Goal: Task Accomplishment & Management: Use online tool/utility

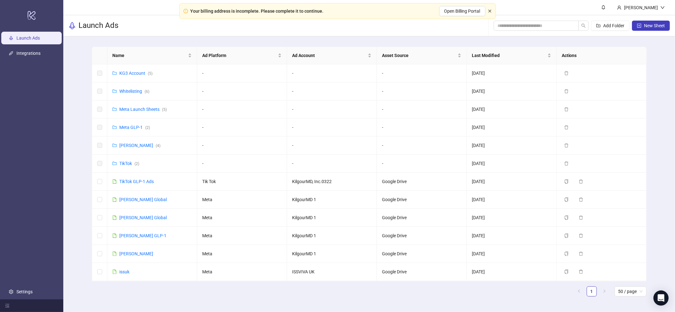
click at [491, 12] on icon "close" at bounding box center [490, 11] width 4 height 4
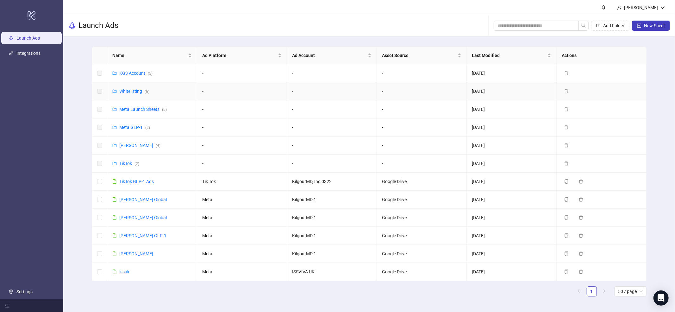
click at [135, 94] on div "Whitelisting ( 6 )" at bounding box center [134, 91] width 30 height 7
click at [137, 91] on link "Whitelisting ( 6 )" at bounding box center [134, 91] width 30 height 5
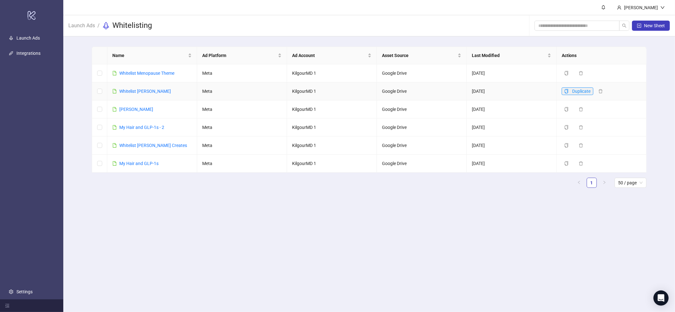
click at [567, 91] on icon "copy" at bounding box center [567, 91] width 4 height 4
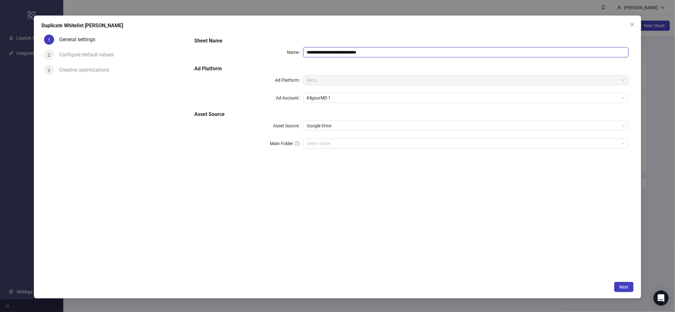
drag, startPoint x: 326, startPoint y: 51, endPoint x: 408, endPoint y: 52, distance: 82.3
click at [408, 52] on input "**********" at bounding box center [466, 52] width 326 height 10
type input "**********"
drag, startPoint x: 373, startPoint y: 227, endPoint x: 353, endPoint y: 215, distance: 23.0
click at [372, 227] on div "**********" at bounding box center [412, 155] width 445 height 246
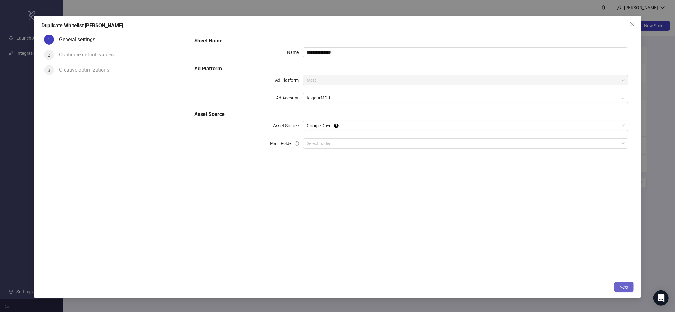
click at [622, 283] on button "Next" at bounding box center [624, 287] width 19 height 10
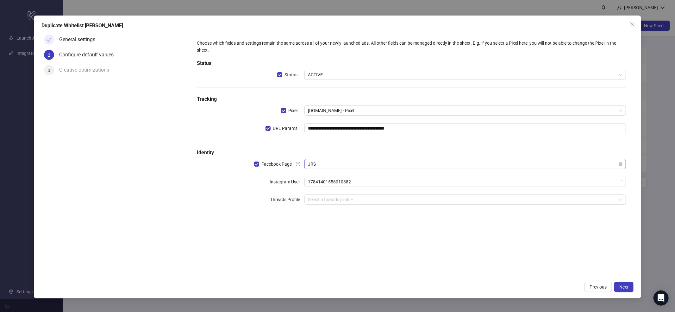
click at [346, 159] on div "JRS" at bounding box center [466, 164] width 322 height 10
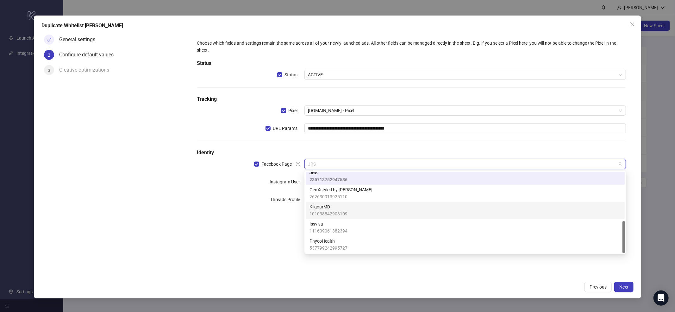
scroll to position [65, 0]
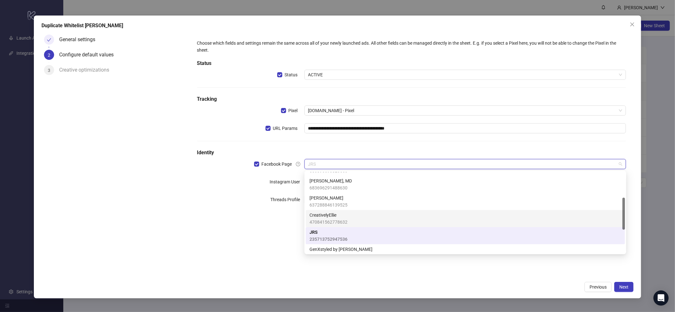
click at [343, 214] on span "CreativelyEllie" at bounding box center [329, 214] width 38 height 7
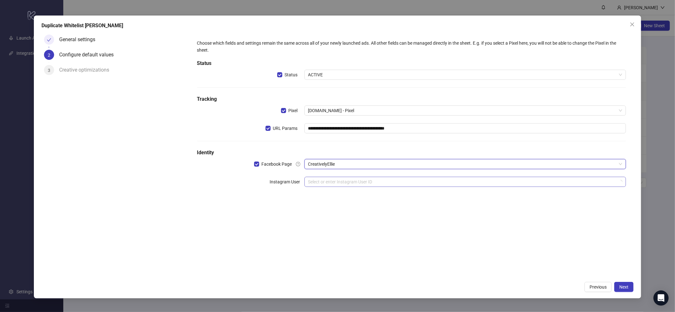
click at [333, 185] on input "search" at bounding box center [462, 181] width 309 height 9
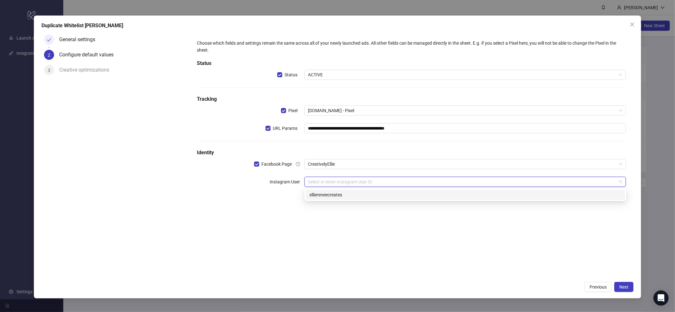
click at [336, 196] on div "elliereneecreates" at bounding box center [466, 194] width 312 height 7
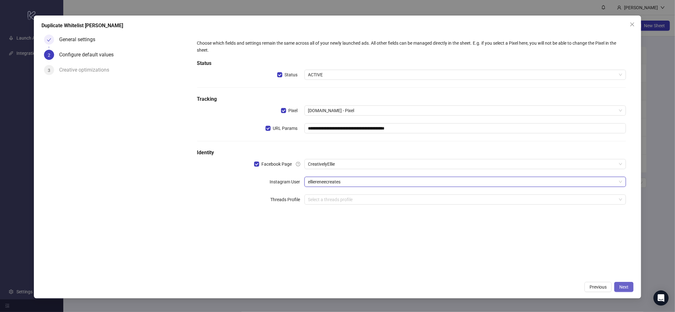
click at [619, 285] on button "Next" at bounding box center [624, 287] width 19 height 10
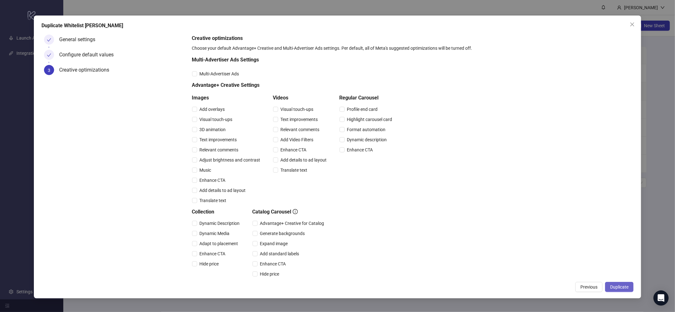
click at [620, 285] on span "Duplicate" at bounding box center [619, 286] width 18 height 5
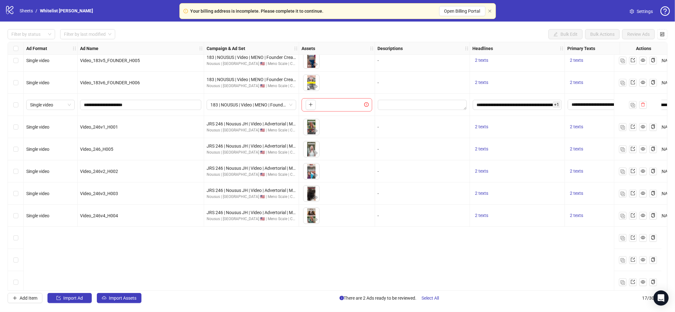
scroll to position [144, 0]
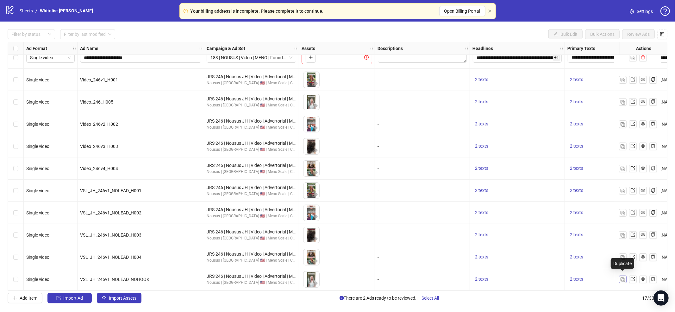
click at [622, 277] on img "button" at bounding box center [623, 279] width 4 height 4
click at [621, 277] on img "button" at bounding box center [623, 279] width 4 height 4
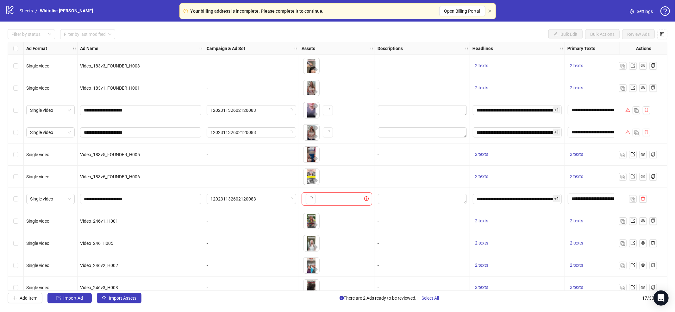
scroll to position [144, 0]
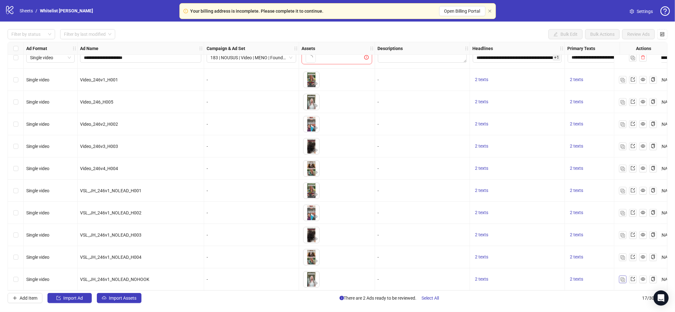
click at [624, 277] on img "button" at bounding box center [623, 279] width 4 height 4
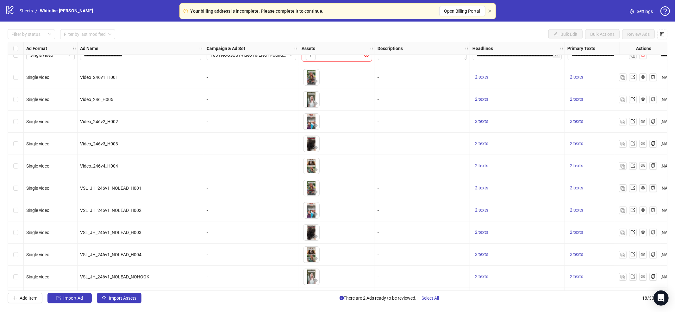
click at [494, 10] on div "Your billing address is incomplete. Please complete it to continue. Open Billin…" at bounding box center [338, 11] width 317 height 16
click at [489, 12] on icon "close" at bounding box center [490, 11] width 4 height 4
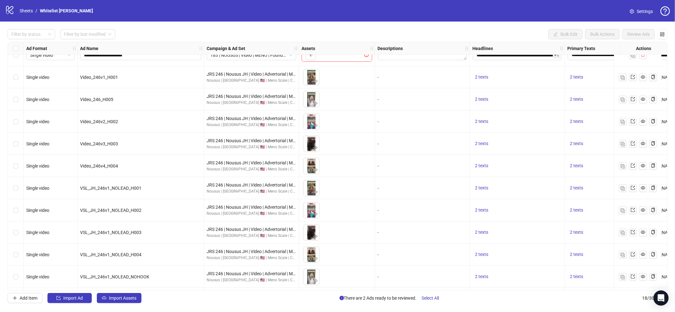
scroll to position [166, 0]
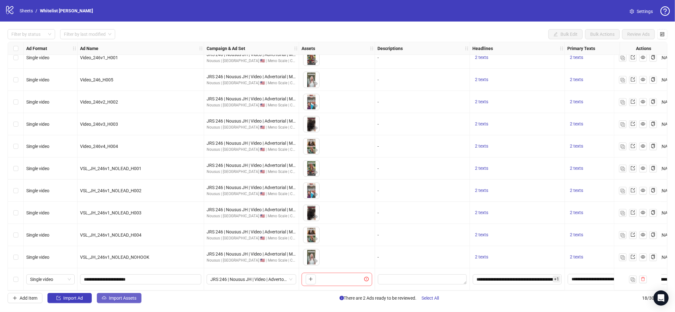
click at [128, 297] on span "Import Assets" at bounding box center [123, 297] width 28 height 5
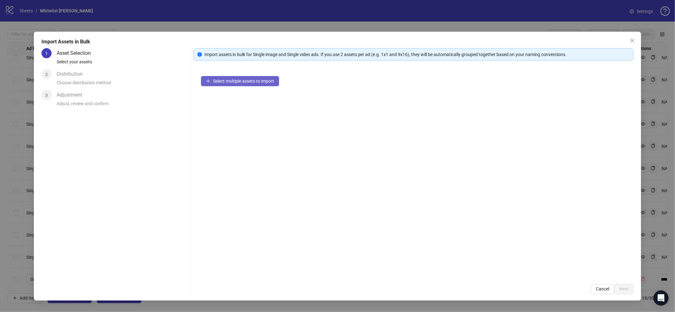
click at [218, 85] on button "Select multiple assets to import" at bounding box center [240, 81] width 78 height 10
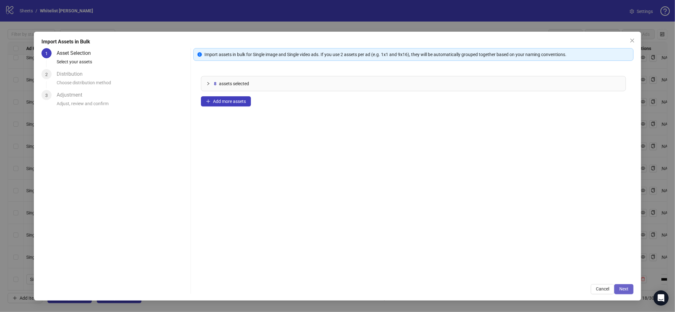
click at [622, 293] on button "Next" at bounding box center [624, 289] width 19 height 10
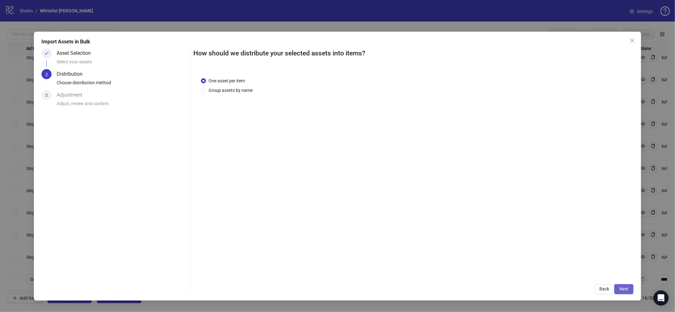
click at [623, 289] on span "Next" at bounding box center [624, 288] width 9 height 5
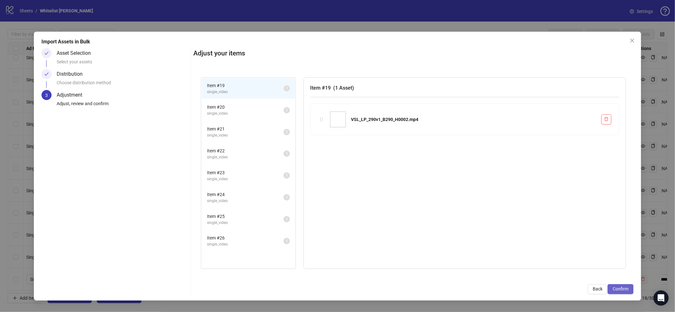
click at [624, 289] on span "Confirm" at bounding box center [621, 288] width 16 height 5
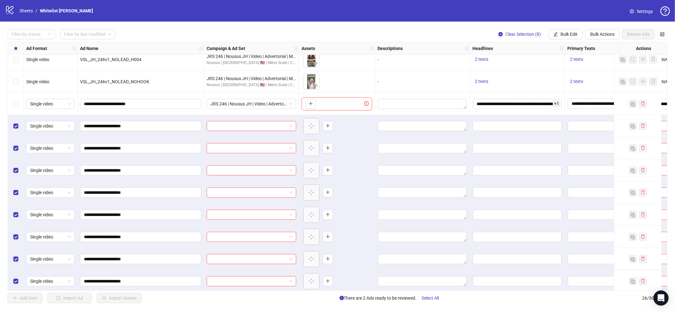
scroll to position [343, 0]
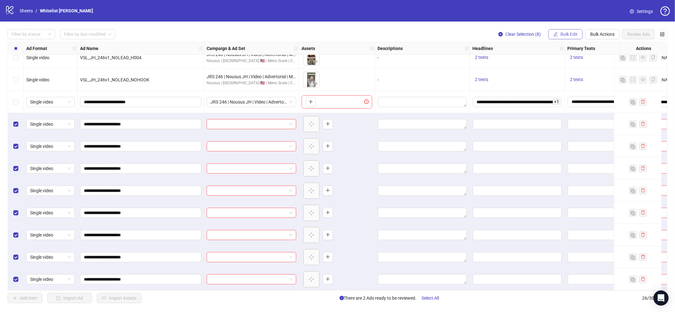
click at [572, 33] on span "Bulk Edit" at bounding box center [569, 34] width 17 height 5
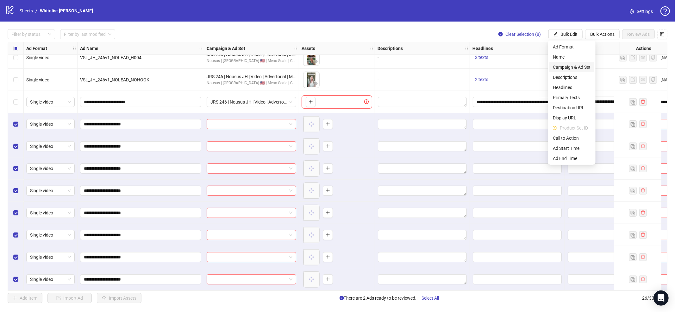
click at [571, 66] on span "Campaign & Ad Set" at bounding box center [572, 67] width 38 height 7
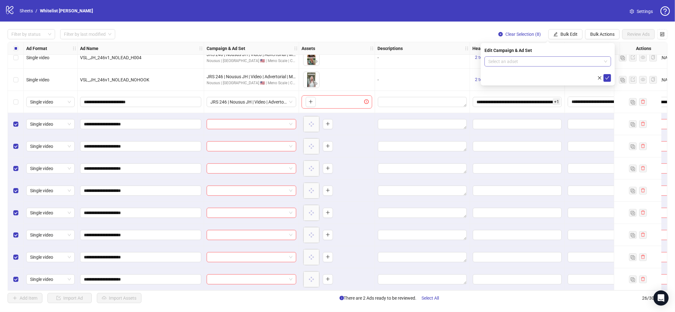
click at [557, 59] on input "search" at bounding box center [545, 61] width 113 height 9
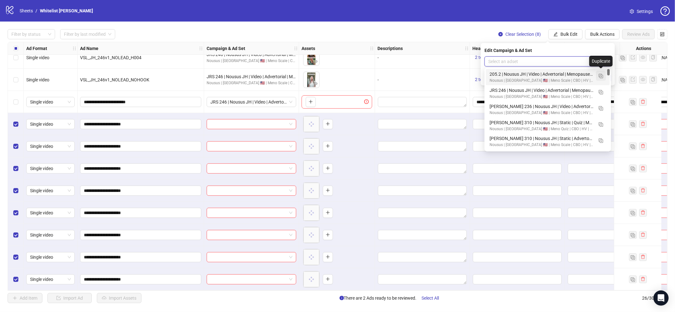
click at [599, 75] on img "button" at bounding box center [601, 76] width 4 height 4
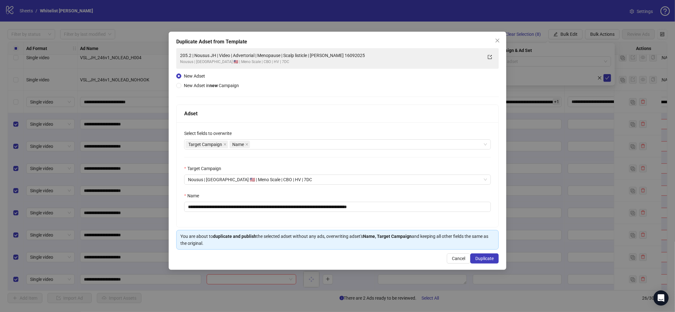
click at [371, 213] on div "**********" at bounding box center [338, 174] width 322 height 105
click at [373, 209] on input "**********" at bounding box center [337, 207] width 307 height 10
paste input "text"
type input "**********"
click at [484, 262] on button "Duplicate" at bounding box center [484, 258] width 28 height 10
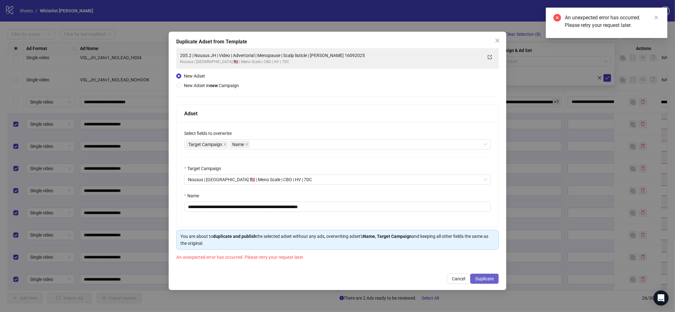
click at [482, 280] on span "Duplicate" at bounding box center [485, 278] width 18 height 5
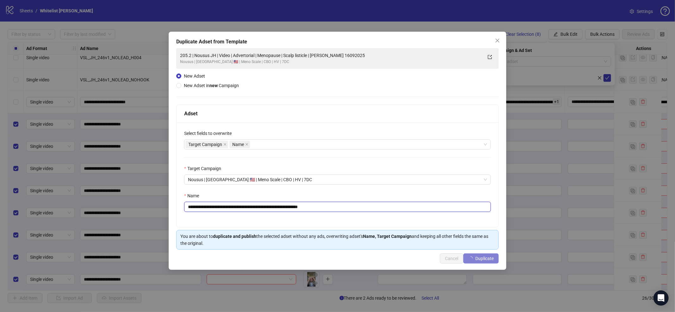
click at [308, 207] on input "**********" at bounding box center [337, 207] width 307 height 10
click at [498, 40] on icon "close" at bounding box center [497, 40] width 5 height 5
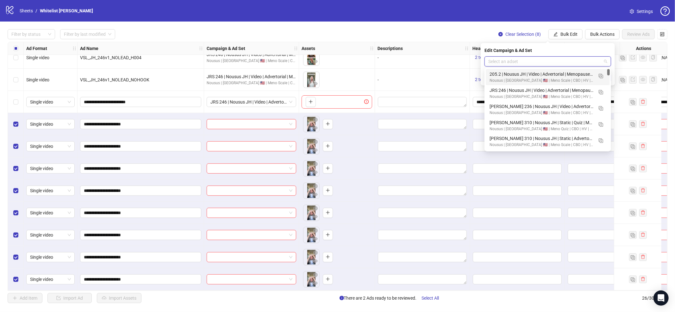
click at [588, 61] on input "search" at bounding box center [545, 61] width 113 height 9
click at [604, 93] on button "button" at bounding box center [601, 92] width 10 height 10
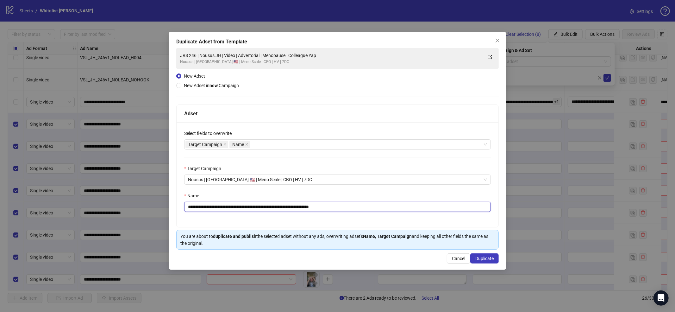
click at [416, 211] on input "**********" at bounding box center [337, 207] width 307 height 10
paste input "text"
type input "**********"
click at [493, 256] on span "Duplicate" at bounding box center [485, 258] width 18 height 5
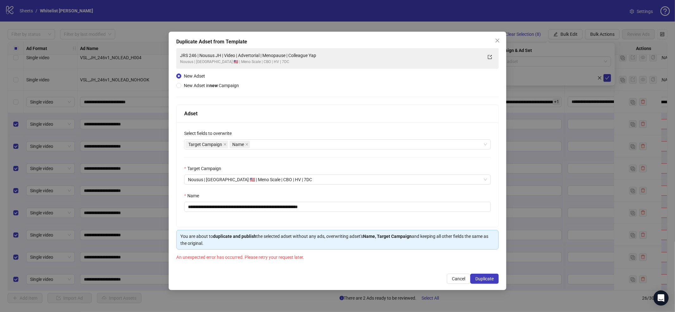
click at [498, 39] on icon "close" at bounding box center [497, 40] width 5 height 5
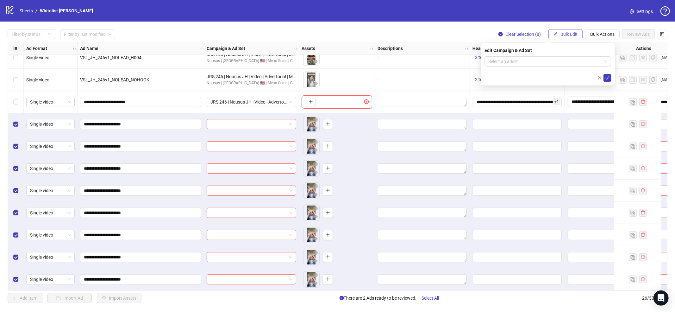
click at [559, 34] on button "Bulk Edit" at bounding box center [566, 34] width 34 height 10
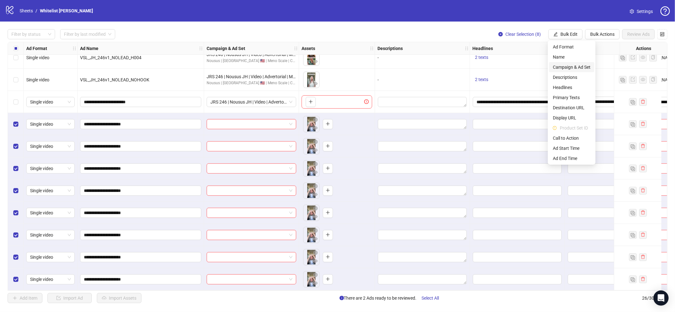
click at [575, 64] on span "Campaign & Ad Set" at bounding box center [572, 67] width 38 height 7
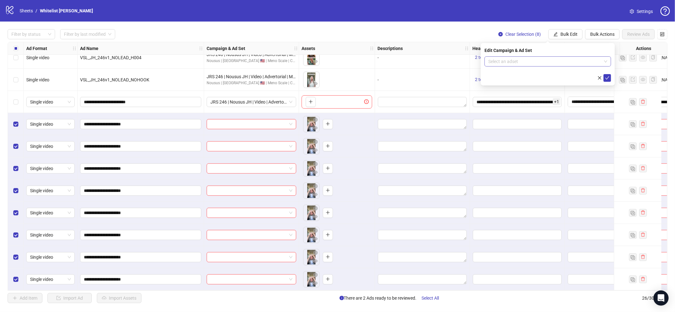
click at [580, 62] on input "search" at bounding box center [545, 61] width 113 height 9
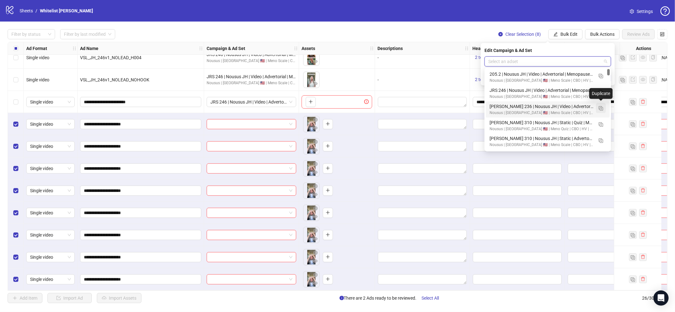
click at [604, 110] on button "button" at bounding box center [601, 108] width 10 height 10
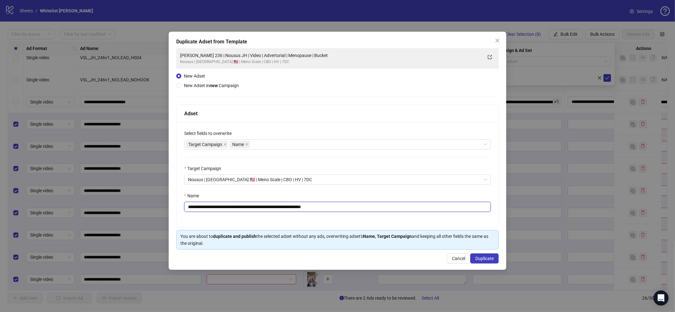
drag, startPoint x: 324, startPoint y: 209, endPoint x: 334, endPoint y: 208, distance: 9.8
click at [325, 209] on input "**********" at bounding box center [337, 207] width 307 height 10
paste input "text"
type input "**********"
click at [483, 261] on span "Duplicate" at bounding box center [485, 258] width 18 height 5
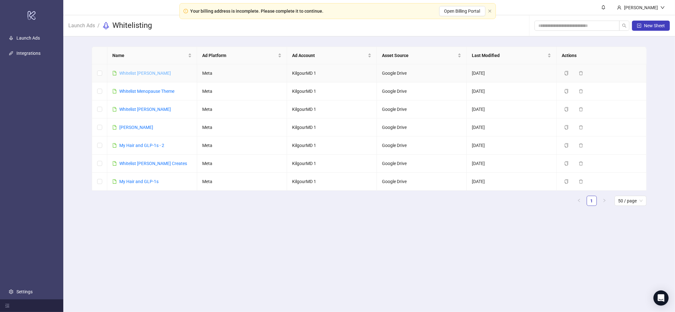
click at [134, 72] on link "Whitelist [PERSON_NAME]" at bounding box center [145, 73] width 52 height 5
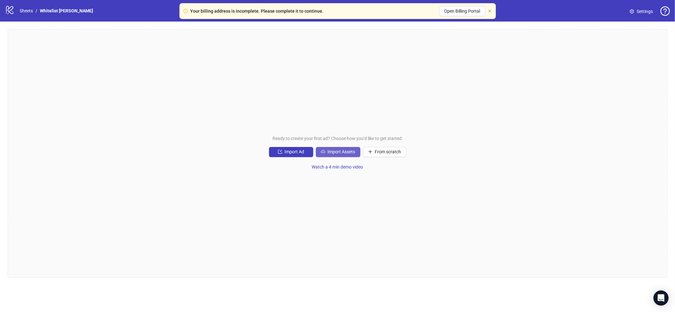
click at [333, 156] on button "Import Assets" at bounding box center [338, 152] width 45 height 10
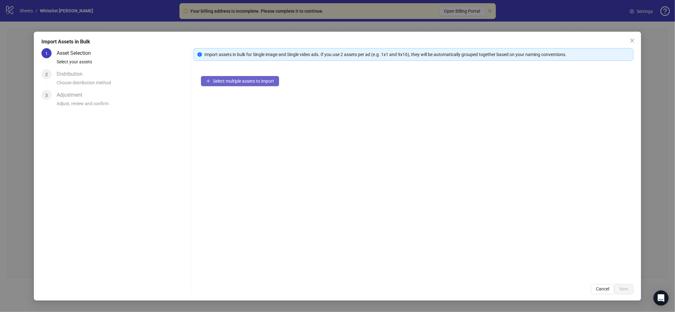
click at [264, 83] on span "Select multiple assets to import" at bounding box center [243, 81] width 61 height 5
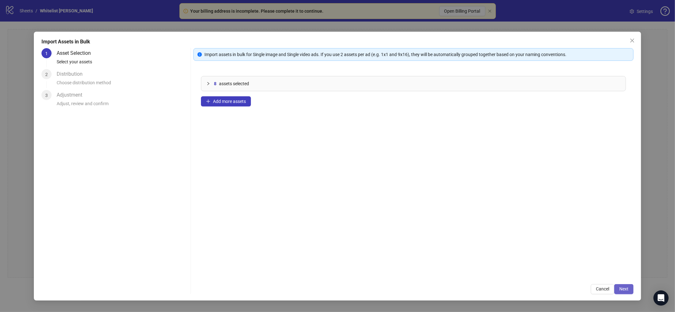
click at [626, 290] on span "Next" at bounding box center [624, 288] width 9 height 5
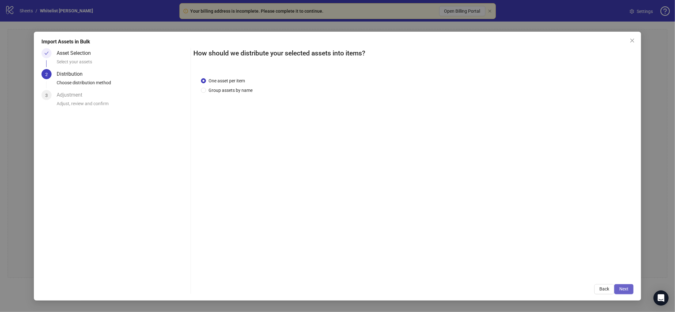
click at [622, 291] on span "Next" at bounding box center [624, 288] width 9 height 5
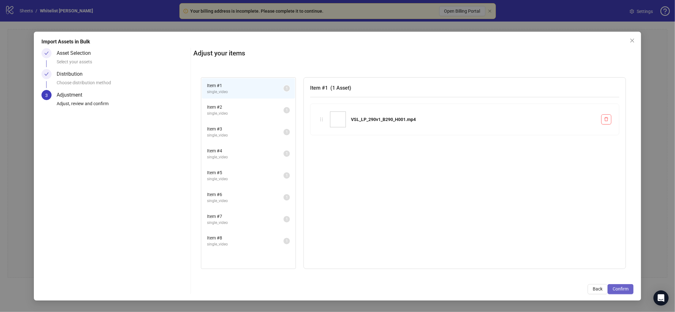
click at [624, 289] on span "Confirm" at bounding box center [621, 288] width 16 height 5
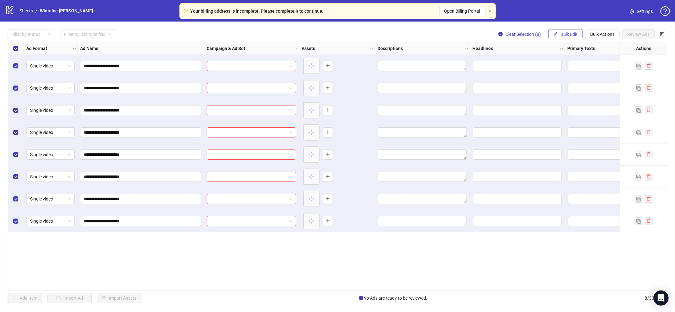
click at [573, 33] on span "Bulk Edit" at bounding box center [569, 34] width 17 height 5
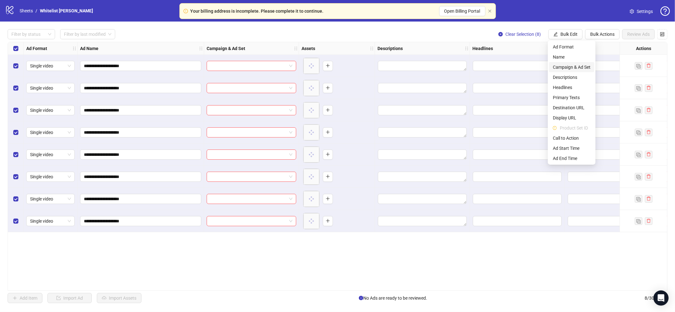
click at [565, 65] on span "Campaign & Ad Set" at bounding box center [572, 67] width 38 height 7
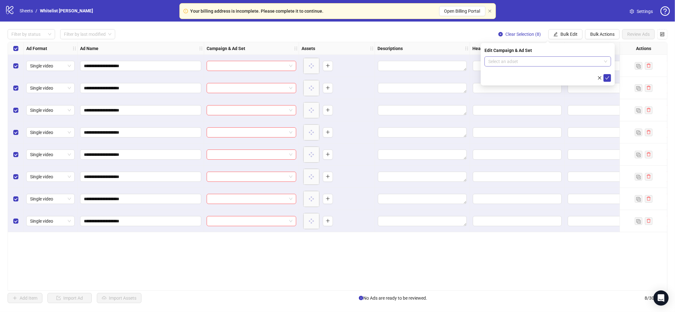
click at [558, 59] on input "search" at bounding box center [545, 61] width 113 height 9
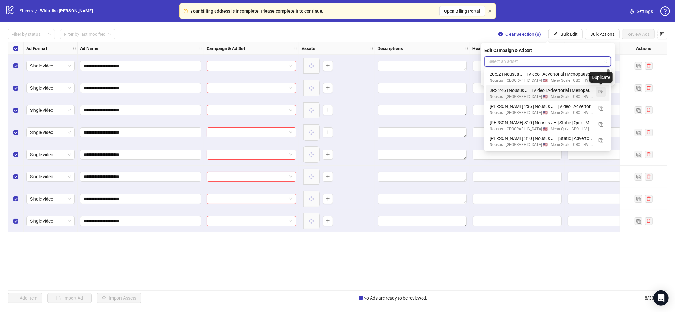
click at [606, 90] on button "button" at bounding box center [601, 92] width 10 height 10
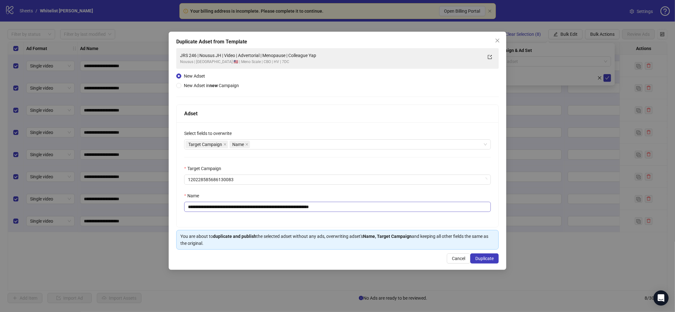
click at [319, 213] on div "**********" at bounding box center [338, 174] width 322 height 105
click at [323, 209] on input "**********" at bounding box center [337, 207] width 307 height 10
paste input "text"
type input "**********"
click at [484, 260] on span "Duplicate" at bounding box center [485, 258] width 18 height 5
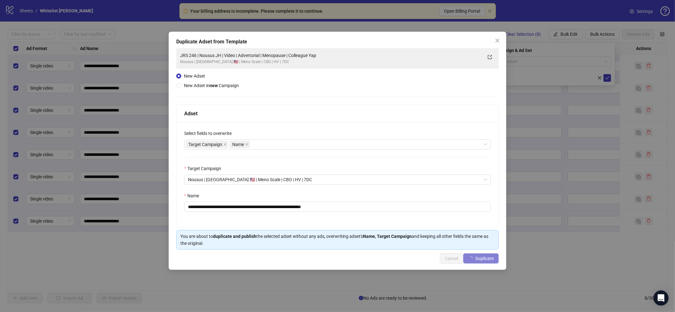
click at [353, 196] on div "To pick up a draggable item, press the space bar. While dragging, use the arrow…" at bounding box center [337, 199] width 71 height 20
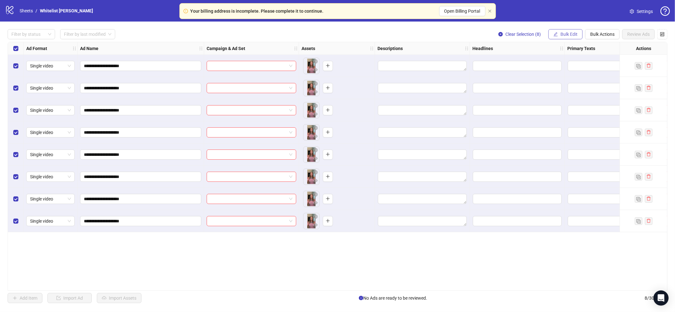
click at [574, 38] on button "Bulk Edit" at bounding box center [566, 34] width 34 height 10
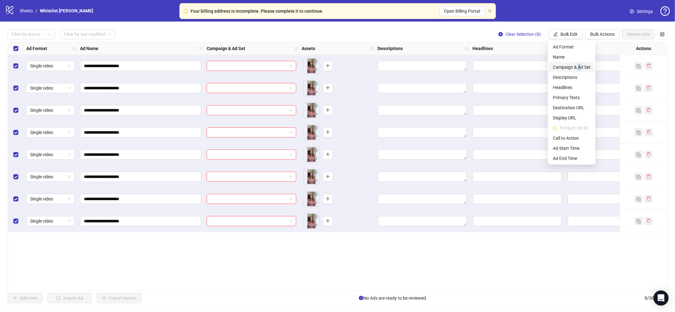
click at [579, 65] on span "Campaign & Ad Set" at bounding box center [572, 67] width 38 height 7
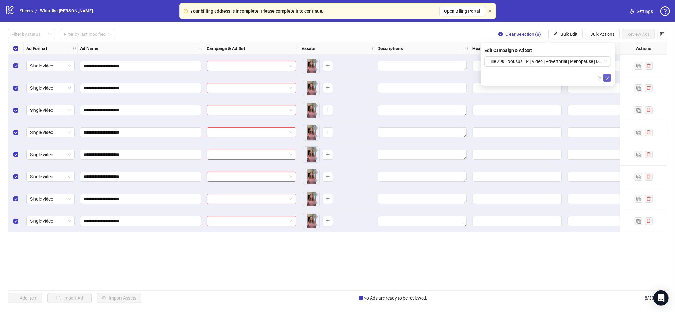
click at [605, 75] on button "submit" at bounding box center [608, 78] width 8 height 8
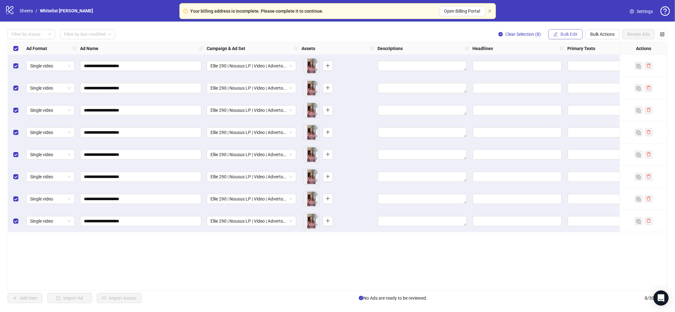
click at [577, 32] on span "Bulk Edit" at bounding box center [569, 34] width 17 height 5
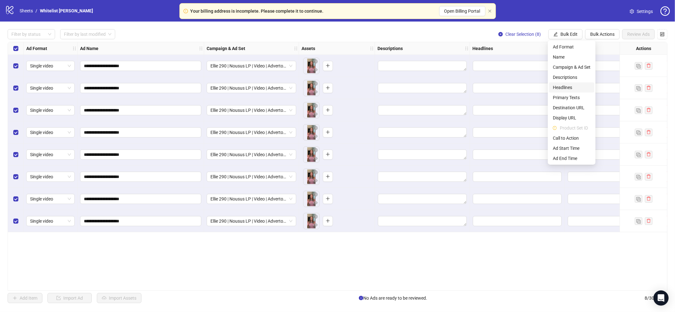
click at [566, 98] on span "Primary Texts" at bounding box center [572, 97] width 38 height 7
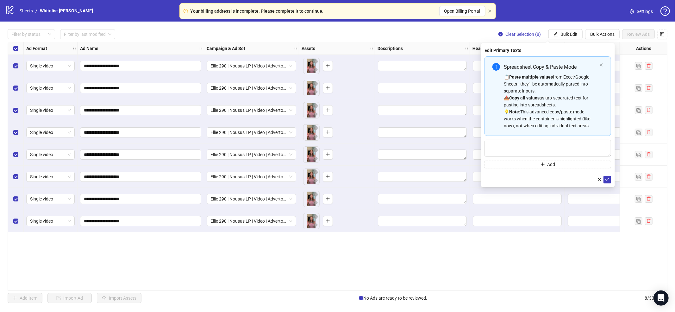
click at [544, 94] on div "📋 Paste multiple values from Excel/Google Sheets - they'll be automatically par…" at bounding box center [550, 101] width 93 height 56
type textarea "**********"
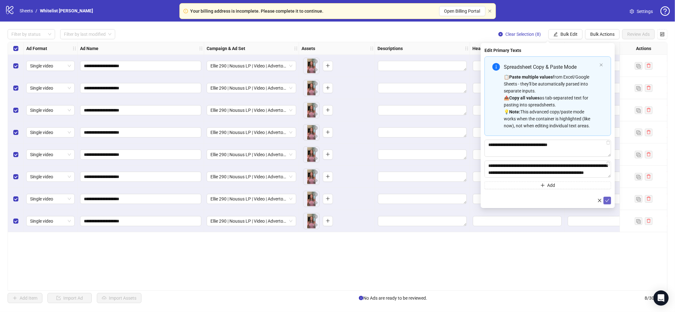
click at [608, 201] on icon "check" at bounding box center [607, 200] width 4 height 4
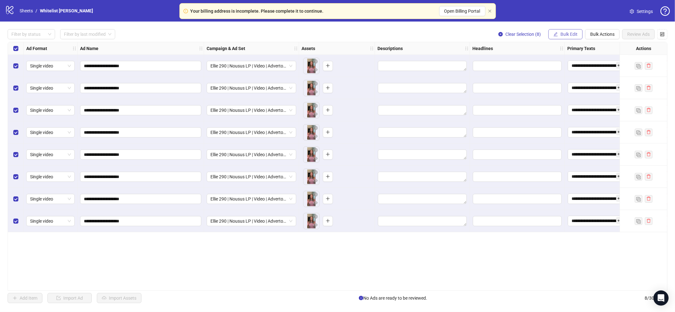
click at [566, 31] on button "Bulk Edit" at bounding box center [566, 34] width 34 height 10
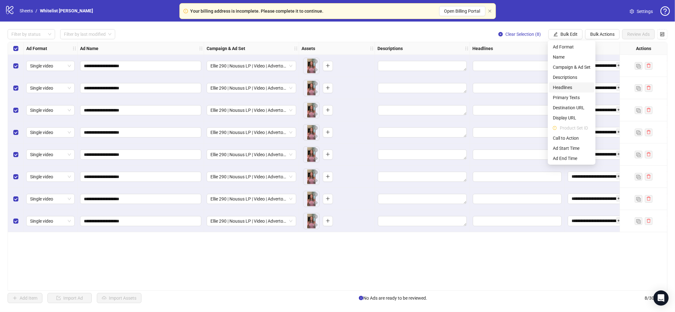
click at [567, 88] on span "Headlines" at bounding box center [572, 87] width 38 height 7
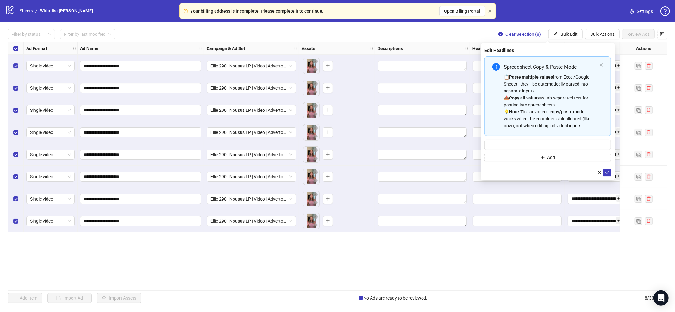
click at [566, 85] on div "📋 Paste multiple values from Excel/Google Sheets - they'll be automatically par…" at bounding box center [550, 101] width 93 height 56
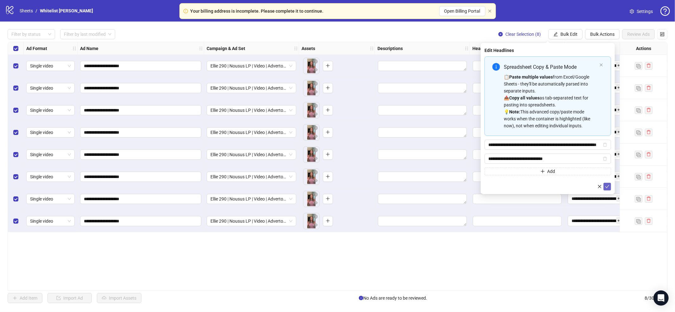
click at [606, 188] on span "submit" at bounding box center [607, 186] width 4 height 5
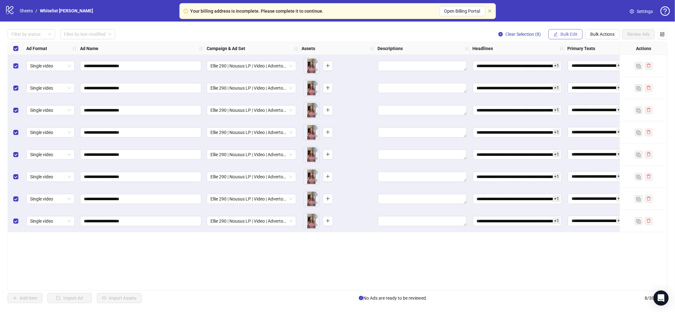
click at [568, 32] on span "Bulk Edit" at bounding box center [569, 34] width 17 height 5
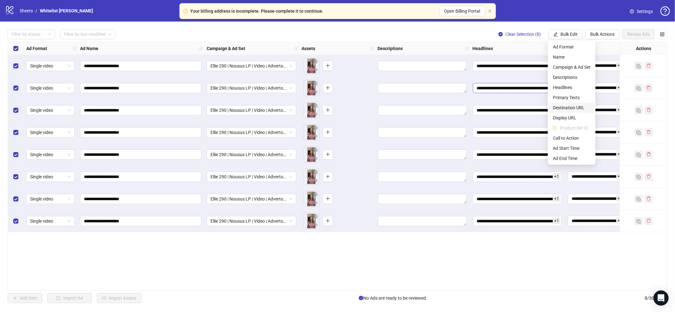
drag, startPoint x: 566, startPoint y: 109, endPoint x: 531, endPoint y: 83, distance: 43.5
click at [566, 108] on span "Destination URL" at bounding box center [572, 107] width 38 height 7
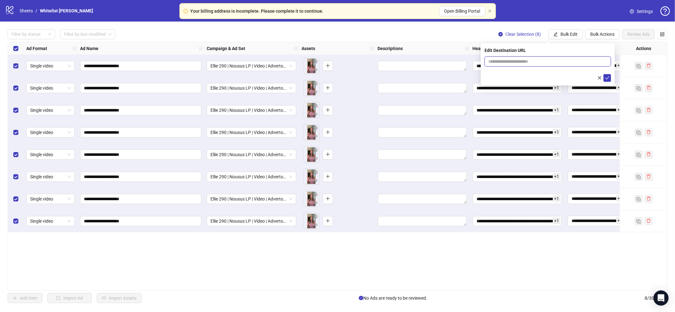
click at [539, 62] on input "text" at bounding box center [546, 61] width 114 height 7
paste input "**********"
type input "**********"
click at [608, 76] on icon "check" at bounding box center [607, 78] width 4 height 4
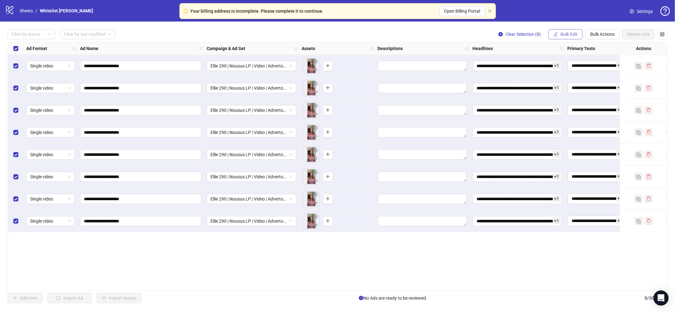
click at [565, 37] on button "Bulk Edit" at bounding box center [566, 34] width 34 height 10
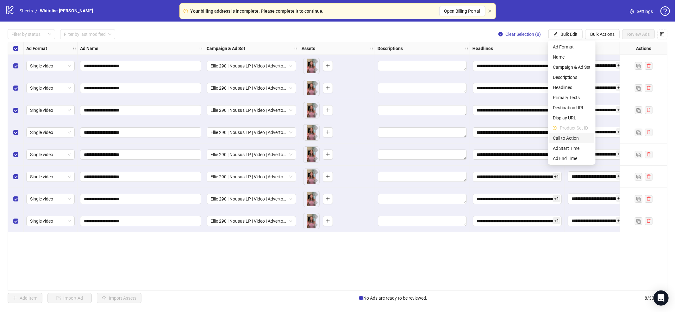
click at [564, 139] on span "Call to Action" at bounding box center [572, 138] width 38 height 7
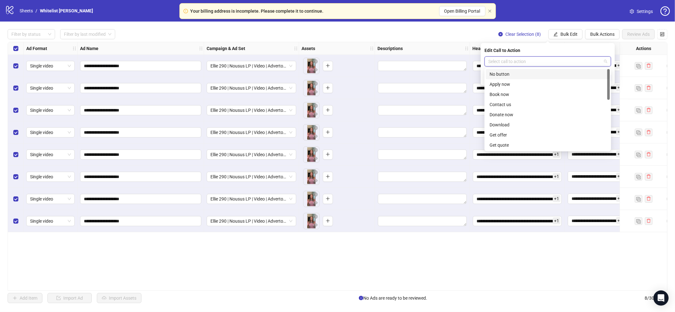
click at [519, 60] on input "search" at bounding box center [545, 61] width 113 height 9
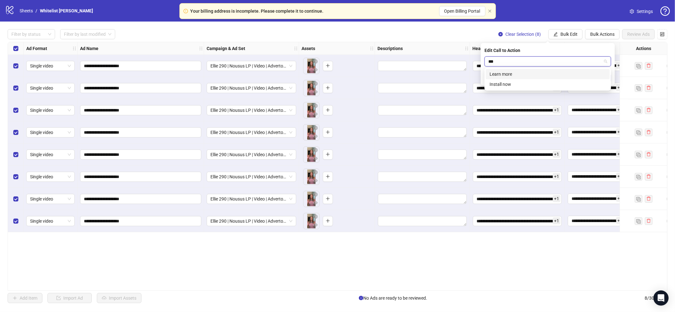
type input "****"
drag, startPoint x: 520, startPoint y: 72, endPoint x: 523, endPoint y: 74, distance: 4.1
click at [520, 72] on div "Learn more" at bounding box center [548, 74] width 117 height 7
click at [609, 77] on icon "check" at bounding box center [607, 78] width 4 height 4
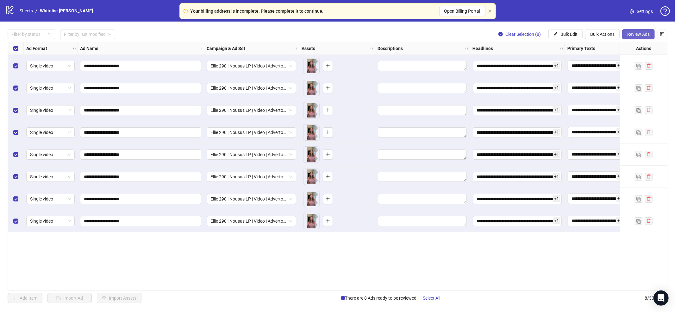
click at [635, 35] on span "Review Ads" at bounding box center [639, 34] width 22 height 5
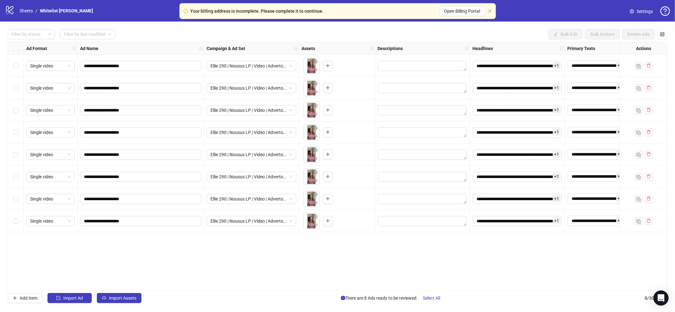
drag, startPoint x: 119, startPoint y: 291, endPoint x: 121, endPoint y: 288, distance: 3.6
click at [121, 288] on div "**********" at bounding box center [337, 166] width 675 height 289
click at [118, 300] on span "Import Assets" at bounding box center [123, 297] width 28 height 5
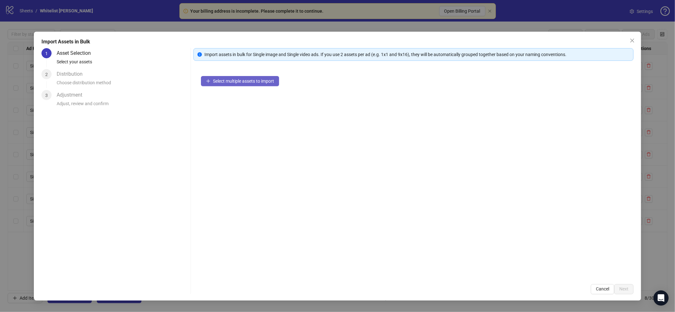
click at [221, 77] on button "Select multiple assets to import" at bounding box center [240, 81] width 78 height 10
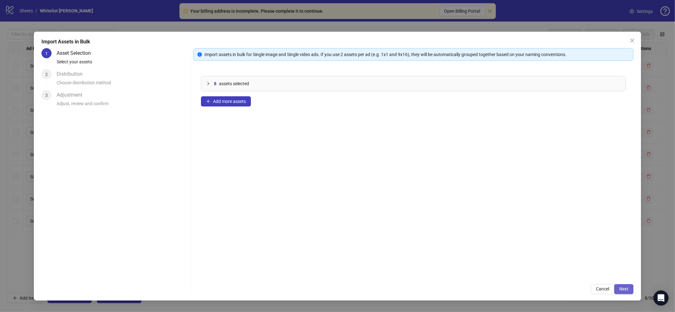
click at [632, 292] on button "Next" at bounding box center [624, 289] width 19 height 10
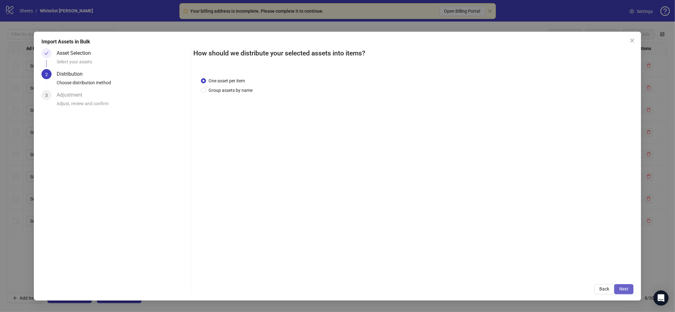
click at [629, 291] on button "Next" at bounding box center [624, 289] width 19 height 10
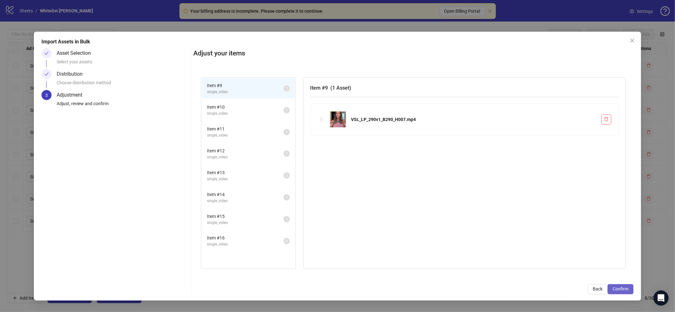
click at [629, 291] on span "Confirm" at bounding box center [621, 288] width 16 height 5
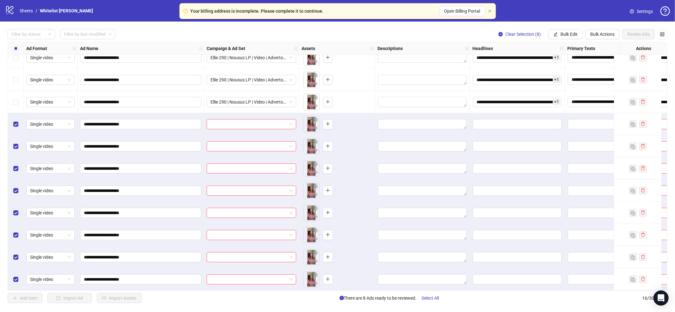
scroll to position [122, 0]
click at [576, 33] on span "Bulk Edit" at bounding box center [569, 34] width 17 height 5
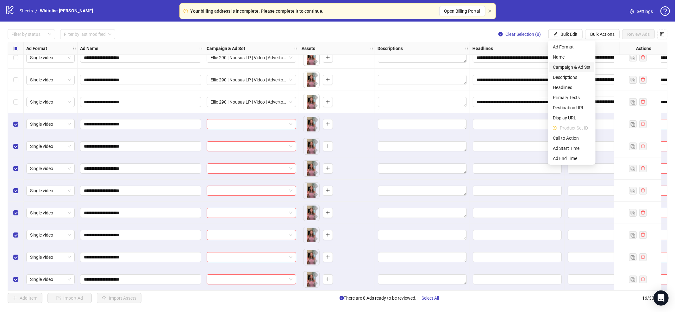
click at [571, 68] on span "Campaign & Ad Set" at bounding box center [572, 67] width 38 height 7
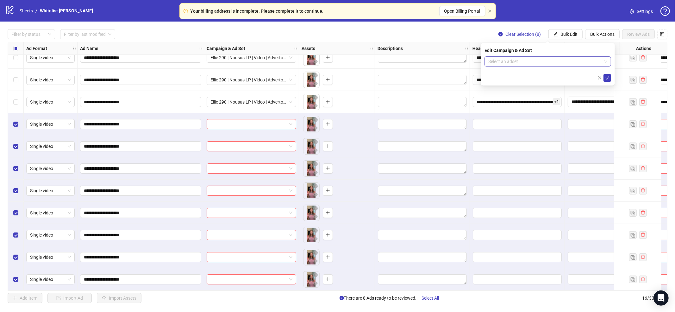
click at [565, 62] on input "search" at bounding box center [545, 61] width 113 height 9
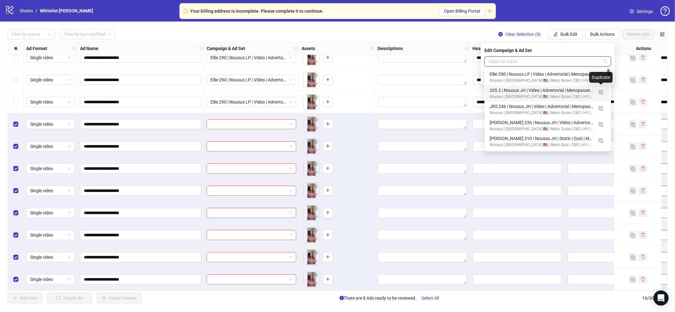
scroll to position [10, 0]
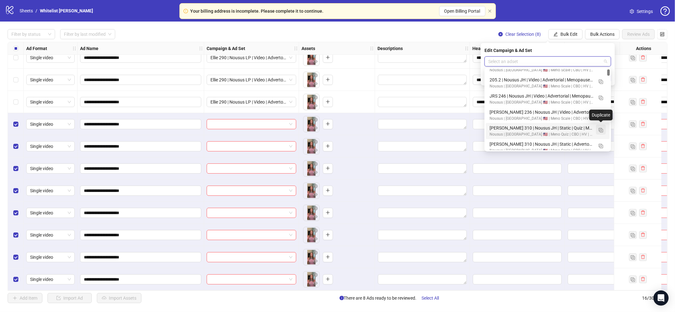
click at [602, 129] on img "button" at bounding box center [601, 130] width 4 height 4
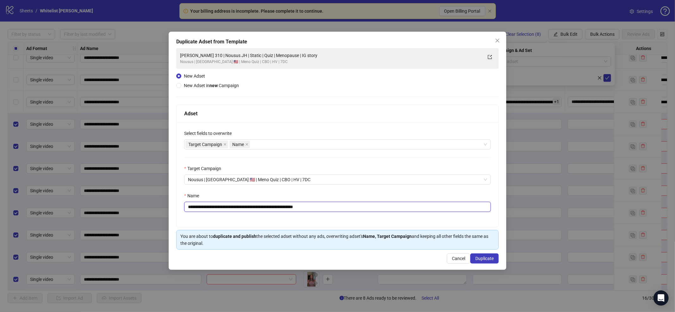
click at [382, 209] on input "**********" at bounding box center [337, 207] width 307 height 10
paste input "*****"
type input "**********"
click at [480, 261] on span "Duplicate" at bounding box center [485, 258] width 18 height 5
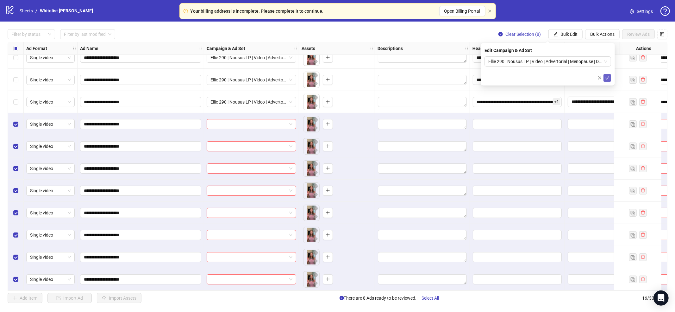
click at [607, 79] on icon "check" at bounding box center [608, 77] width 4 height 3
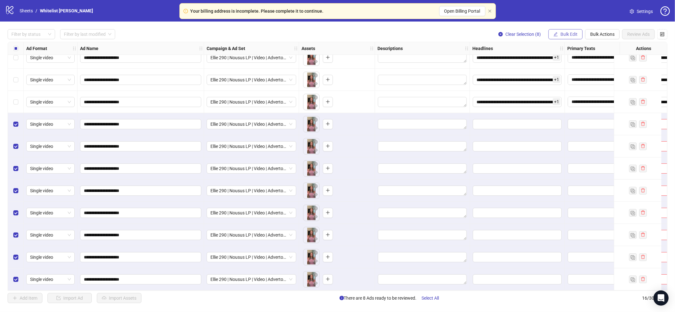
click at [562, 36] on span "Bulk Edit" at bounding box center [569, 34] width 17 height 5
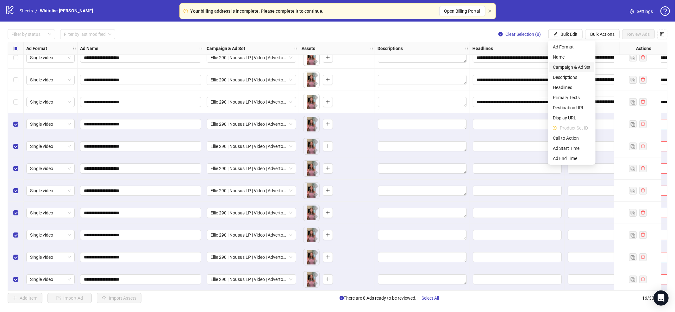
click at [568, 65] on span "Campaign & Ad Set" at bounding box center [572, 67] width 38 height 7
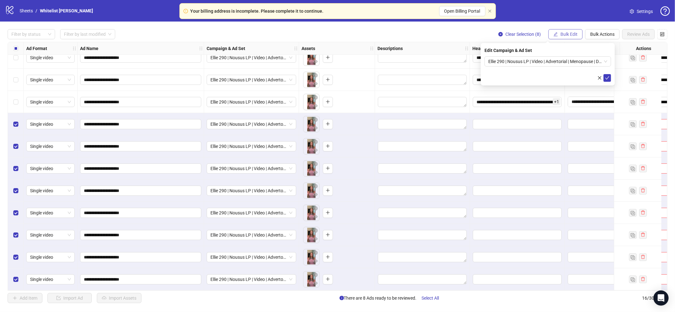
click at [574, 36] on span "Bulk Edit" at bounding box center [569, 34] width 17 height 5
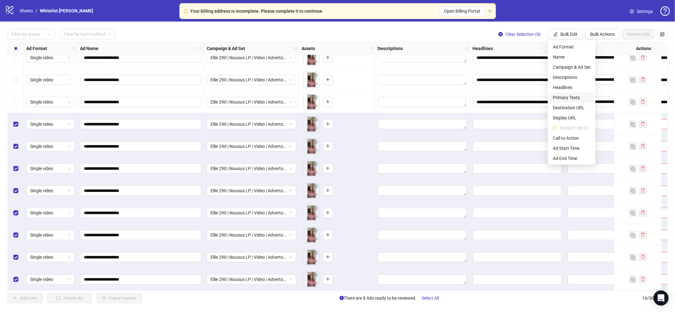
click at [573, 96] on span "Primary Texts" at bounding box center [572, 97] width 38 height 7
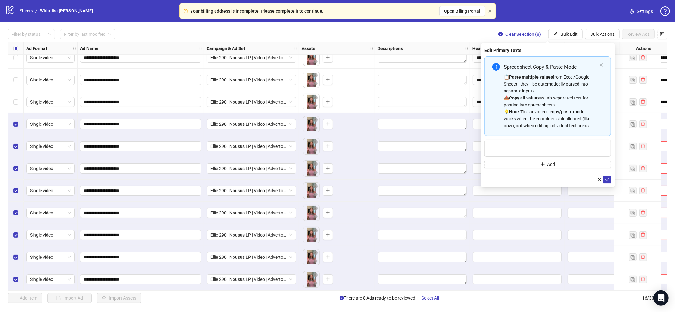
click at [561, 104] on div "📋 Paste multiple values from Excel/Google Sheets - they'll be automatically par…" at bounding box center [550, 101] width 93 height 56
type textarea "**********"
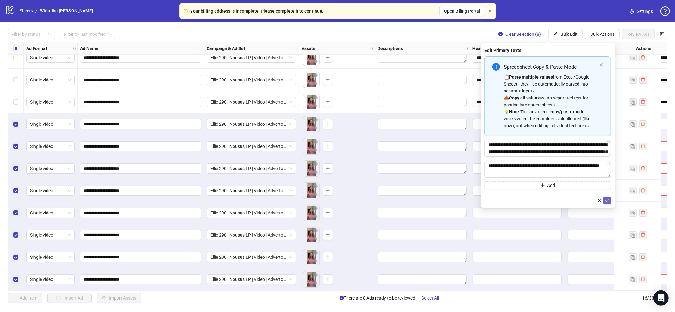
click at [607, 199] on icon "check" at bounding box center [607, 200] width 4 height 4
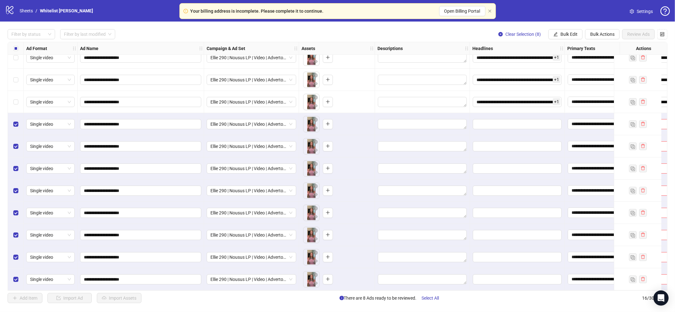
click at [557, 35] on icon "edit" at bounding box center [556, 34] width 4 height 4
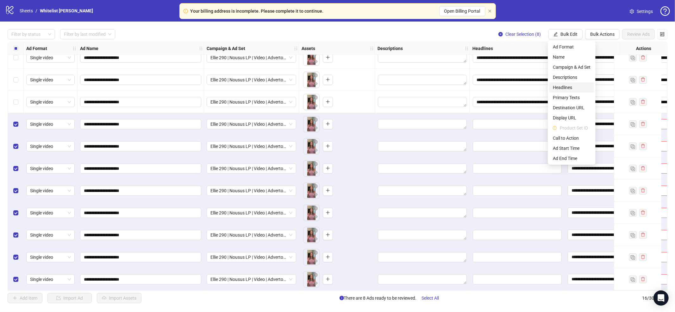
click at [571, 87] on span "Headlines" at bounding box center [572, 87] width 38 height 7
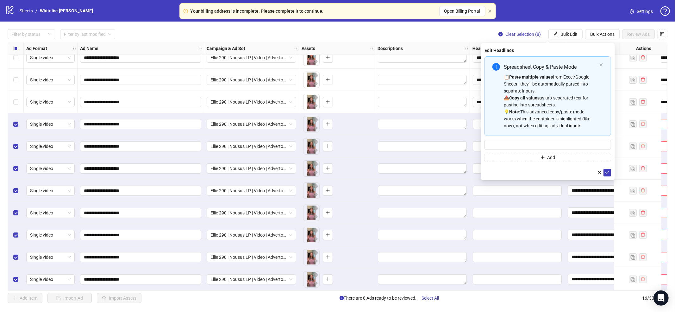
click at [536, 87] on div "📋 Paste multiple values from Excel/Google Sheets - they'll be automatically par…" at bounding box center [550, 101] width 93 height 56
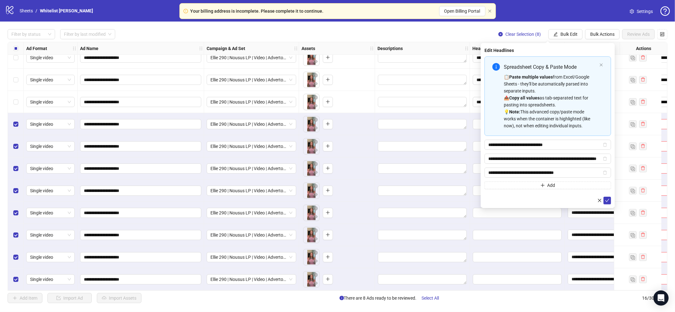
drag, startPoint x: 606, startPoint y: 203, endPoint x: 604, endPoint y: 195, distance: 8.4
click at [606, 203] on span "submit" at bounding box center [607, 200] width 4 height 5
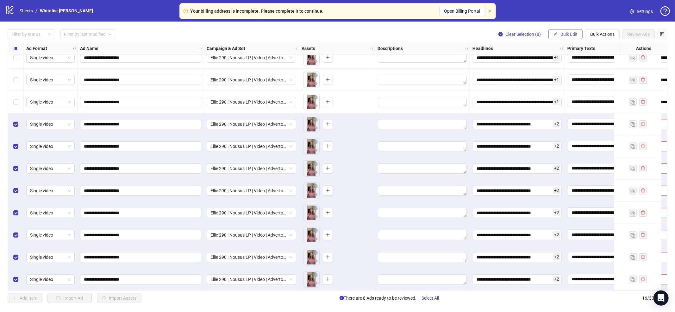
click at [579, 37] on button "Bulk Edit" at bounding box center [566, 34] width 34 height 10
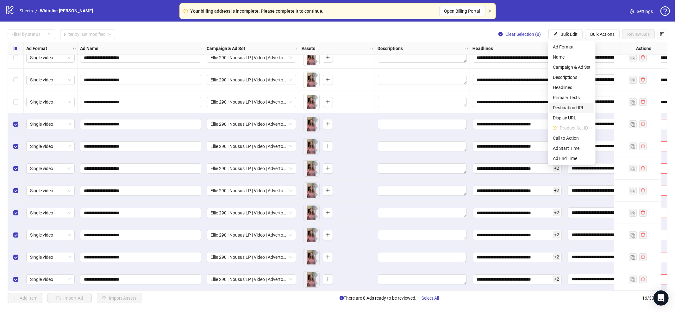
click at [574, 109] on span "Destination URL" at bounding box center [572, 107] width 38 height 7
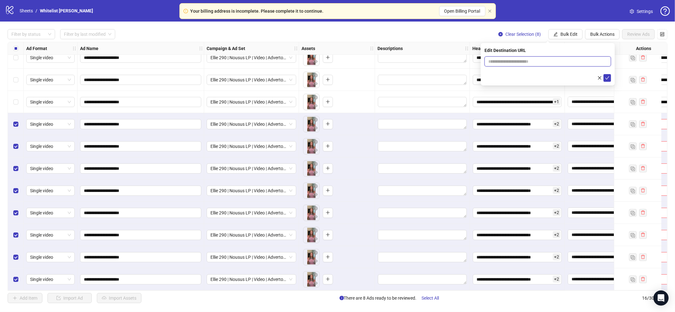
click at [559, 60] on input "text" at bounding box center [546, 61] width 114 height 7
paste input "**********"
type input "**********"
click at [607, 78] on icon "check" at bounding box center [607, 78] width 4 height 4
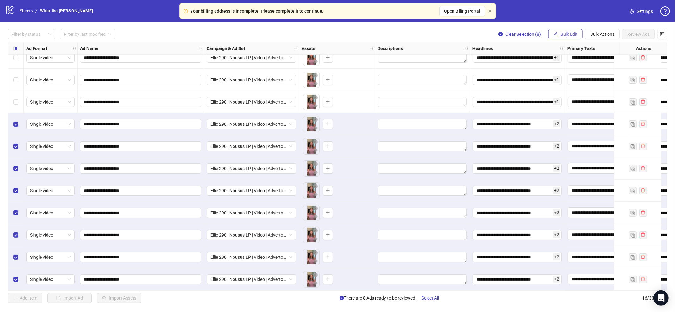
click at [561, 33] on span "Bulk Edit" at bounding box center [569, 34] width 17 height 5
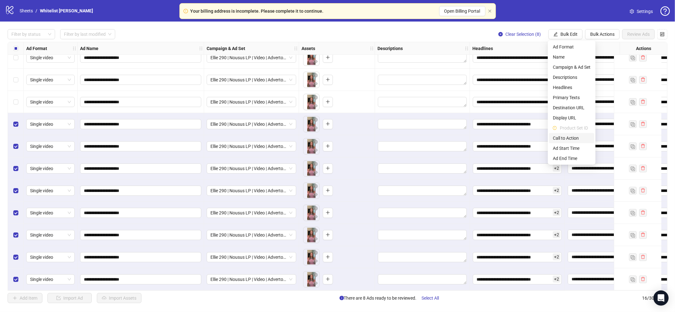
click at [565, 138] on span "Call to Action" at bounding box center [572, 138] width 38 height 7
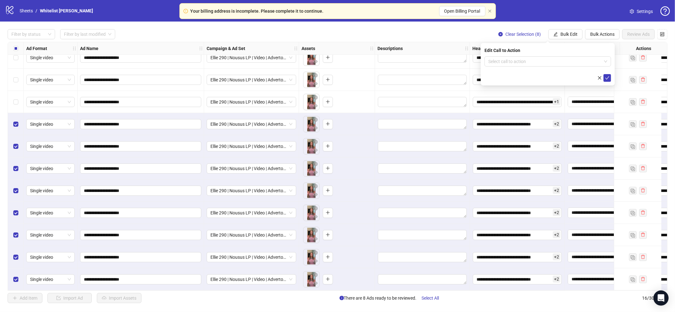
click at [538, 68] on form "Select call to action" at bounding box center [548, 68] width 127 height 25
click at [535, 58] on input "search" at bounding box center [545, 61] width 113 height 9
type input "****"
click at [541, 77] on div "Learn more" at bounding box center [548, 74] width 117 height 7
click at [609, 76] on icon "check" at bounding box center [607, 78] width 4 height 4
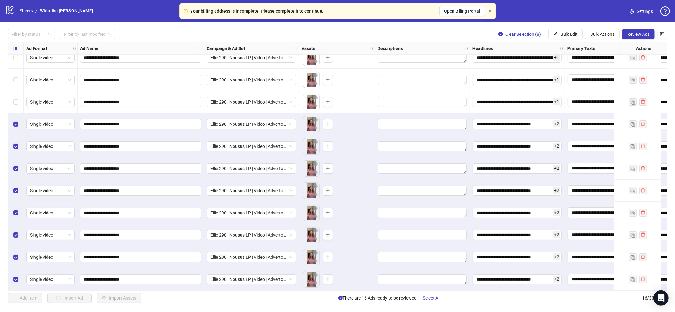
click at [435, 298] on span "Select All" at bounding box center [431, 297] width 17 height 5
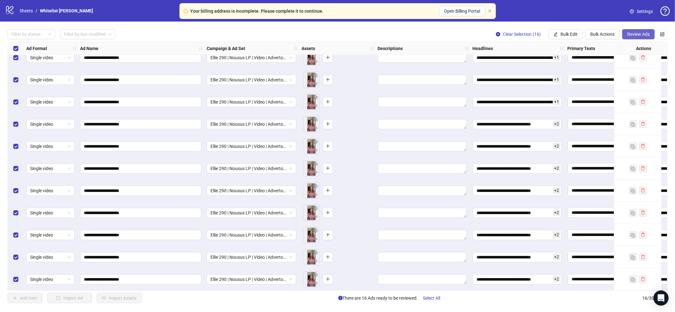
click at [631, 38] on button "Review Ads" at bounding box center [638, 34] width 33 height 10
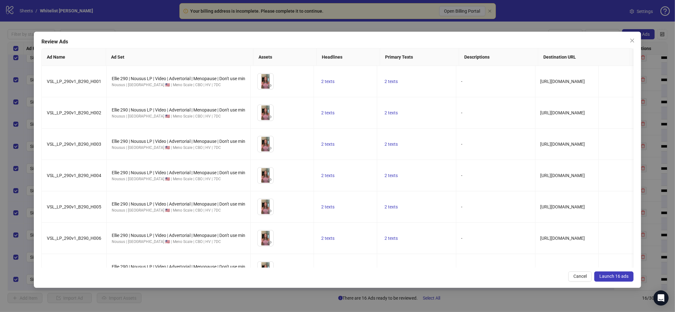
click at [616, 280] on button "Launch 16 ads" at bounding box center [614, 276] width 39 height 10
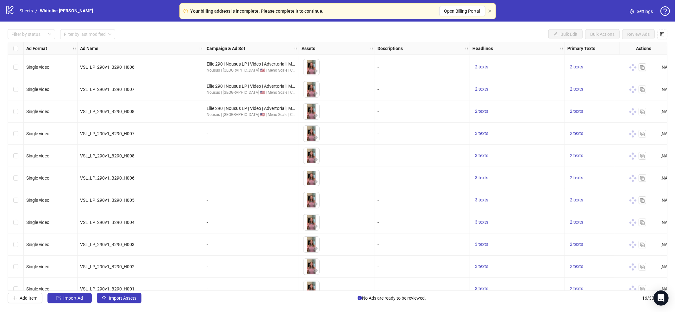
scroll to position [122, 0]
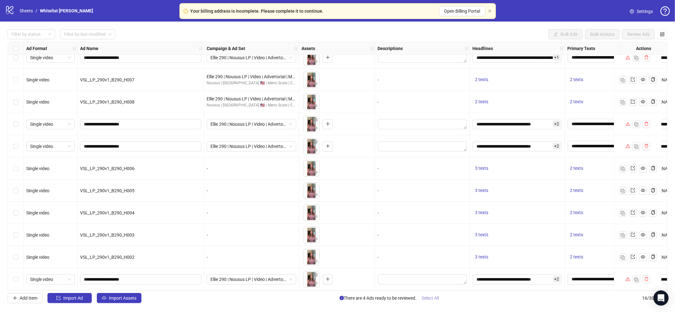
click at [426, 301] on button "Select All" at bounding box center [431, 298] width 28 height 10
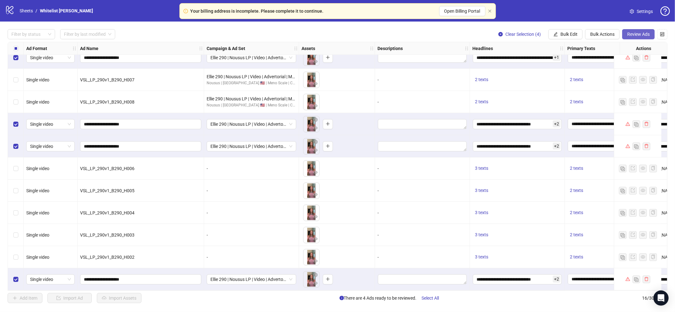
click at [634, 34] on span "Review Ads" at bounding box center [639, 34] width 22 height 5
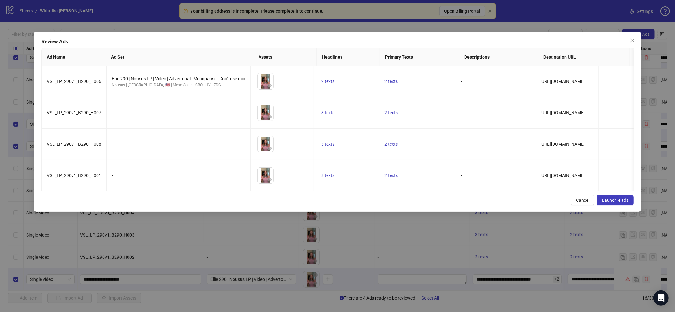
click at [619, 202] on span "Launch 4 ads" at bounding box center [615, 200] width 27 height 5
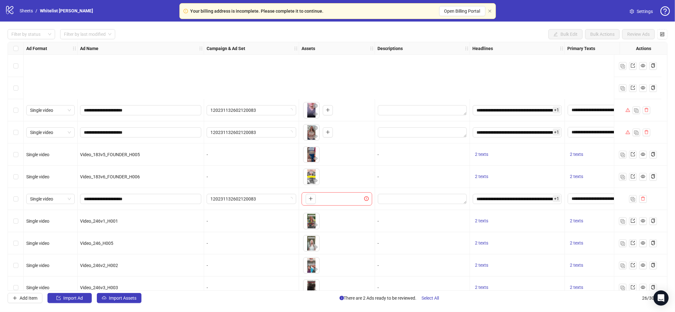
scroll to position [343, 0]
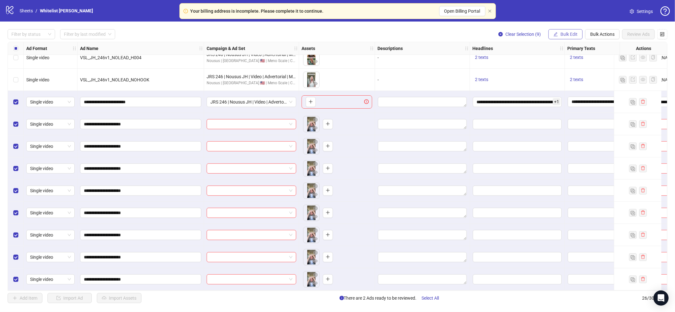
click at [574, 36] on span "Bulk Edit" at bounding box center [569, 34] width 17 height 5
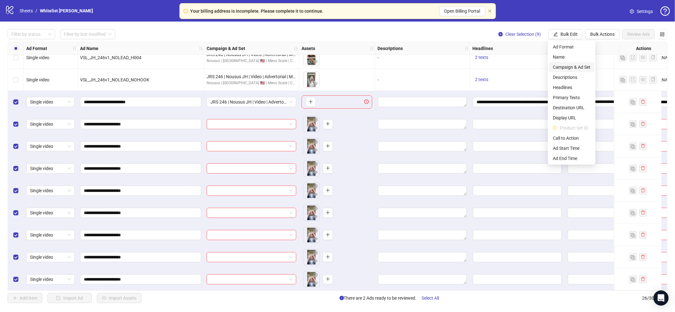
click at [570, 65] on span "Campaign & Ad Set" at bounding box center [572, 67] width 38 height 7
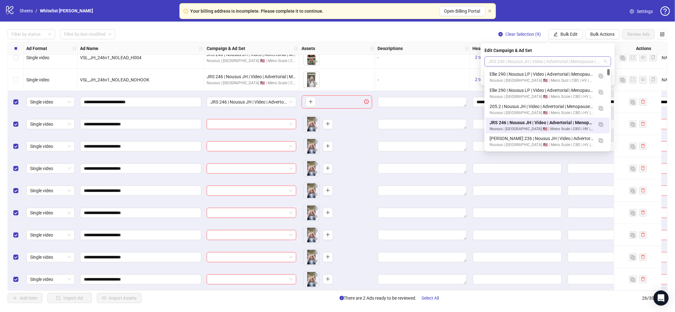
click at [544, 62] on span "JRS 246 | Nousus JH | Video | Advertorial | Menopause | Colleague Yap" at bounding box center [548, 61] width 119 height 9
click at [599, 126] on img "button" at bounding box center [601, 124] width 4 height 4
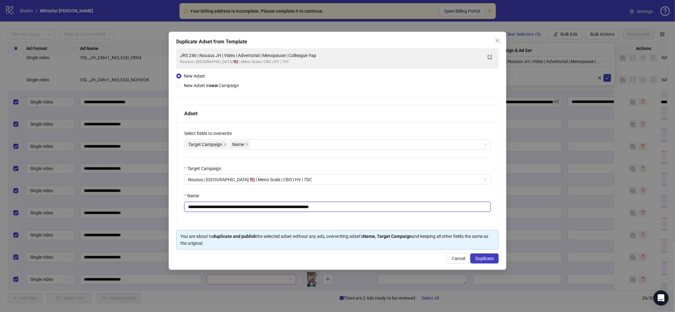
drag, startPoint x: 368, startPoint y: 206, endPoint x: 372, endPoint y: 205, distance: 4.2
click at [368, 206] on input "**********" at bounding box center [337, 207] width 307 height 10
paste input "text"
type input "**********"
click at [484, 258] on span "Duplicate" at bounding box center [485, 258] width 18 height 5
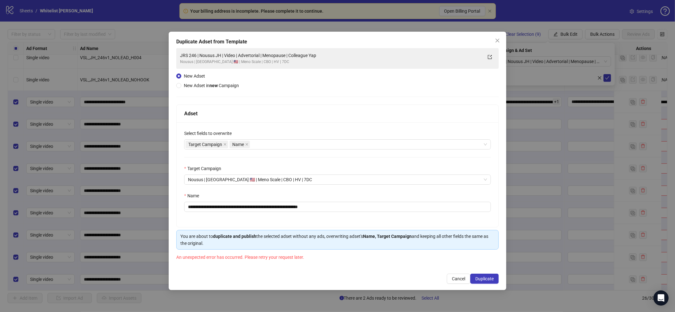
click at [496, 41] on icon "close" at bounding box center [497, 40] width 5 height 5
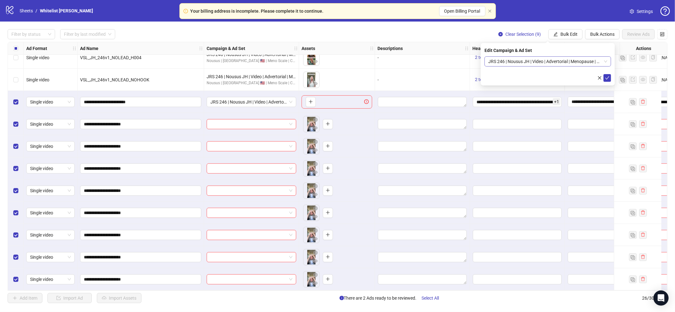
click at [555, 57] on span "JRS 246 | Nousus JH | Video | Advertorial | Menopause | Colleague Yap" at bounding box center [548, 61] width 119 height 9
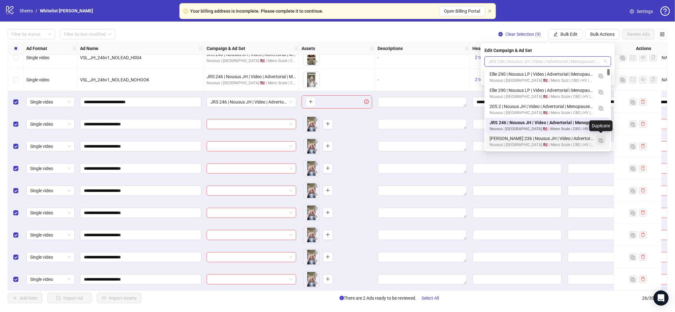
click at [602, 141] on img "button" at bounding box center [601, 140] width 4 height 4
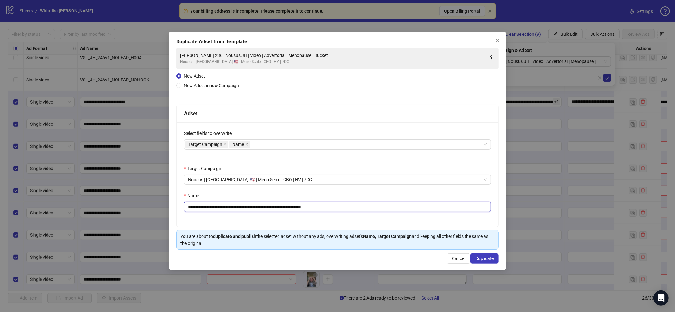
click at [331, 206] on input "**********" at bounding box center [337, 207] width 307 height 10
paste input "text"
type input "**********"
click at [488, 257] on span "Duplicate" at bounding box center [485, 258] width 18 height 5
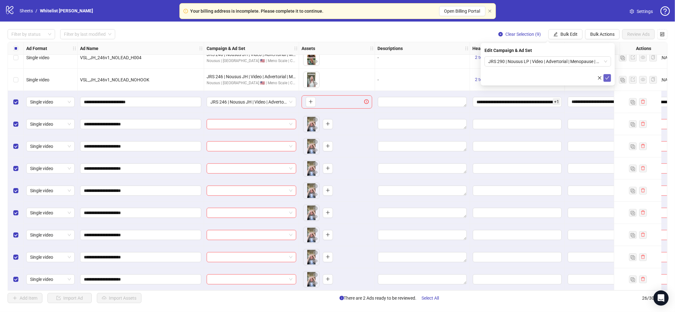
click at [608, 76] on icon "check" at bounding box center [607, 78] width 4 height 4
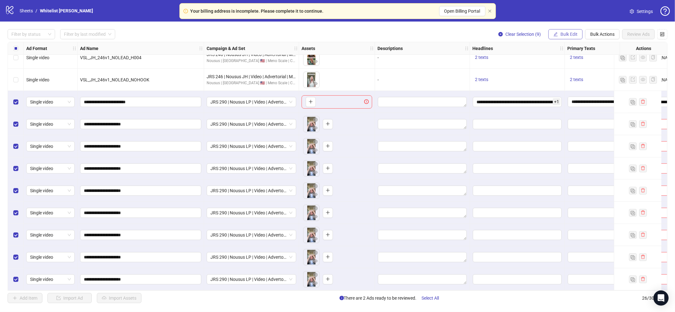
click at [571, 31] on button "Bulk Edit" at bounding box center [566, 34] width 34 height 10
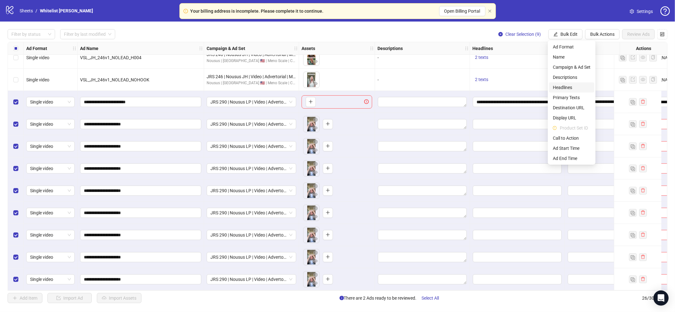
click at [568, 86] on span "Headlines" at bounding box center [572, 87] width 38 height 7
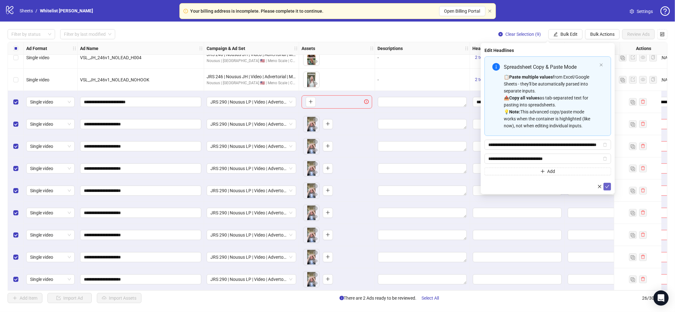
click at [608, 186] on icon "check" at bounding box center [607, 186] width 4 height 4
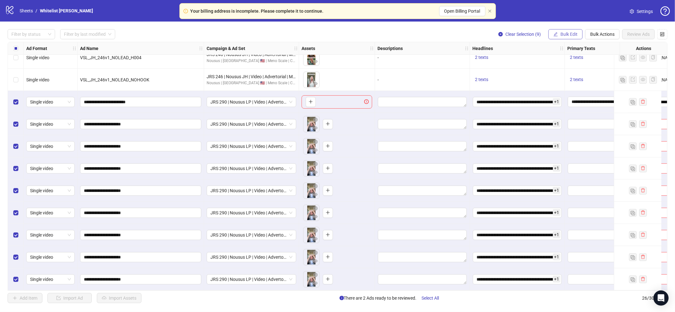
click at [569, 34] on span "Bulk Edit" at bounding box center [569, 34] width 17 height 5
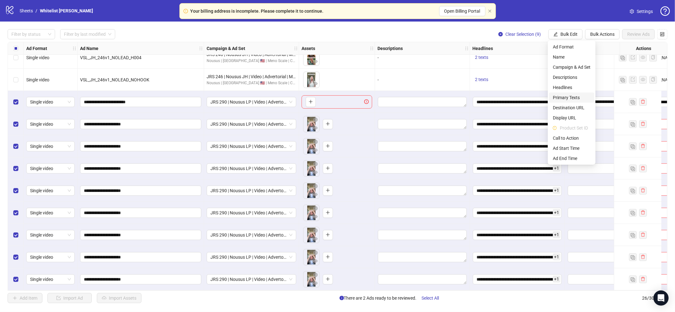
click at [577, 98] on span "Primary Texts" at bounding box center [572, 97] width 38 height 7
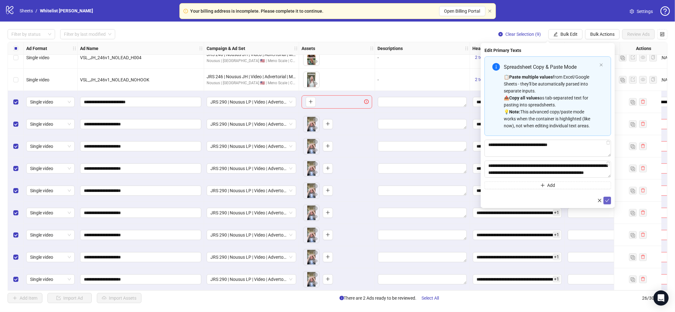
click at [609, 200] on icon "check" at bounding box center [607, 200] width 4 height 4
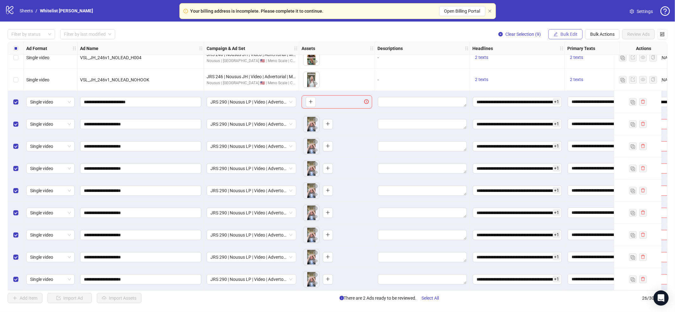
click at [565, 38] on button "Bulk Edit" at bounding box center [566, 34] width 34 height 10
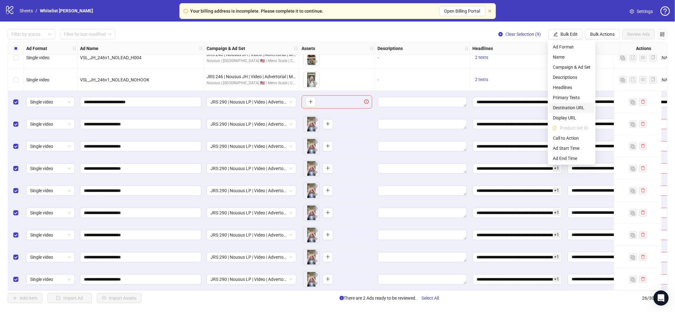
drag, startPoint x: 574, startPoint y: 105, endPoint x: 612, endPoint y: 132, distance: 46.1
click at [574, 106] on span "Destination URL" at bounding box center [572, 107] width 38 height 7
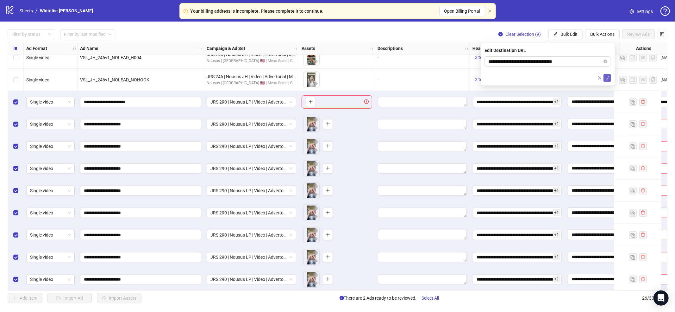
click at [607, 81] on button "submit" at bounding box center [608, 78] width 8 height 8
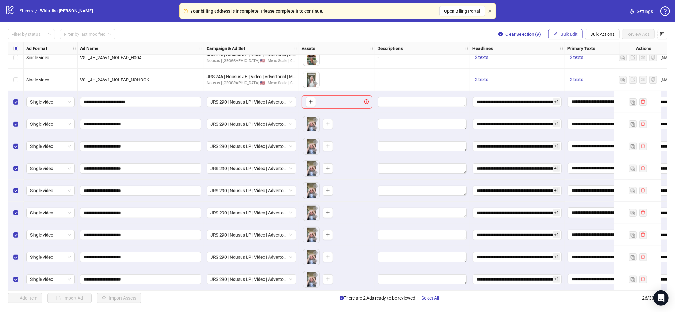
click at [574, 35] on span "Bulk Edit" at bounding box center [569, 34] width 17 height 5
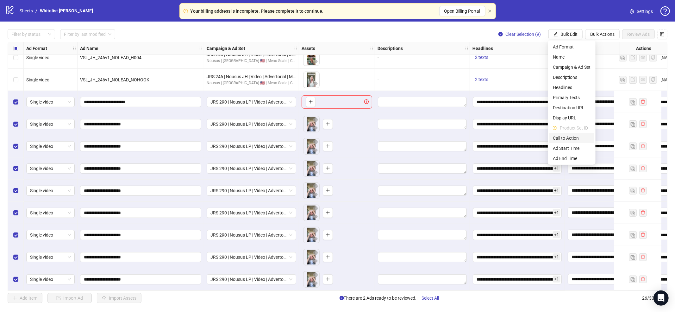
click at [576, 137] on span "Call to Action" at bounding box center [572, 138] width 38 height 7
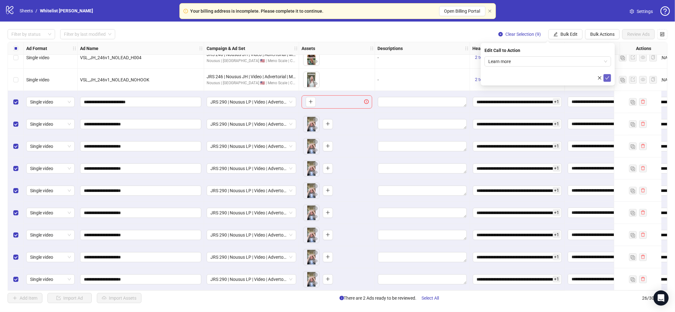
click at [607, 77] on icon "check" at bounding box center [607, 78] width 4 height 4
click at [17, 95] on div "Select row 18" at bounding box center [16, 102] width 16 height 22
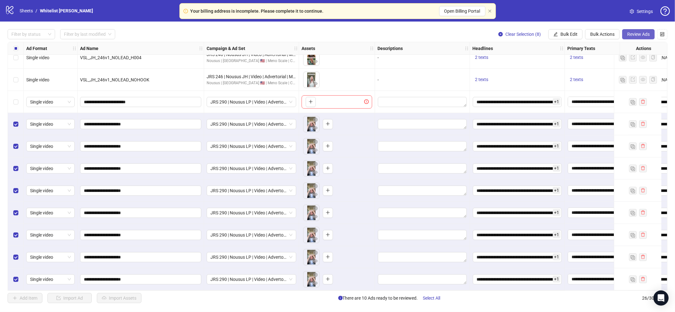
click at [642, 30] on button "Review Ads" at bounding box center [638, 34] width 33 height 10
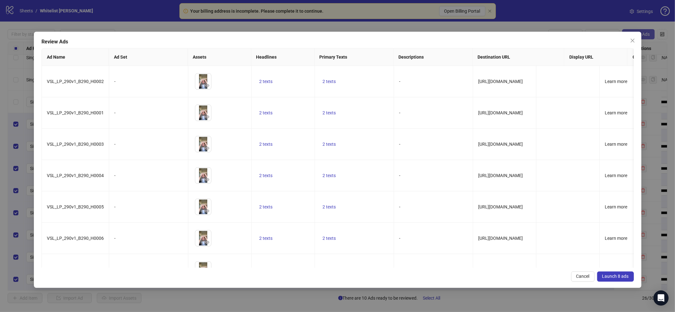
click at [643, 34] on div "Review Ads Ad Name Ad Set Assets Headlines Primary Texts Descriptions Destinati…" at bounding box center [337, 156] width 675 height 312
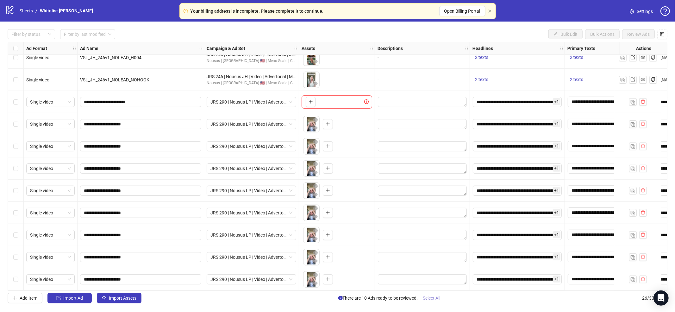
click at [436, 299] on span "Select All" at bounding box center [431, 297] width 17 height 5
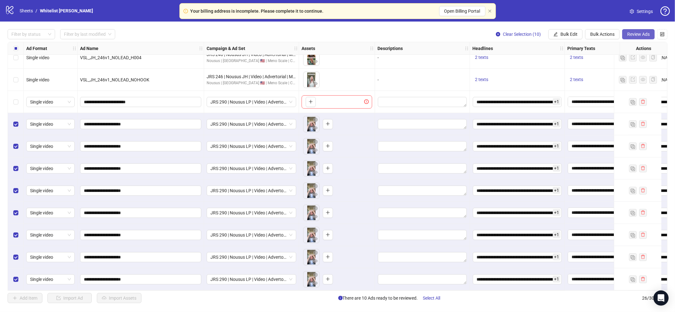
click at [630, 38] on button "Review Ads" at bounding box center [638, 34] width 33 height 10
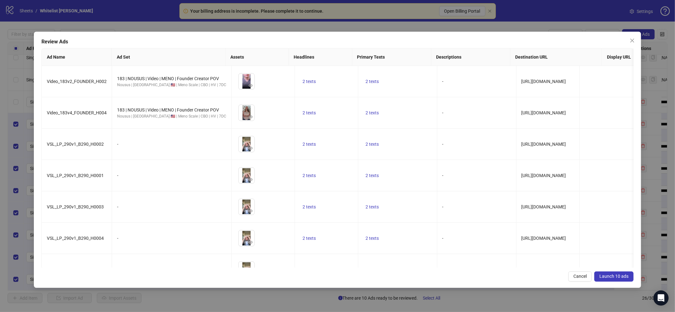
click at [616, 274] on span "Launch 10 ads" at bounding box center [614, 276] width 29 height 5
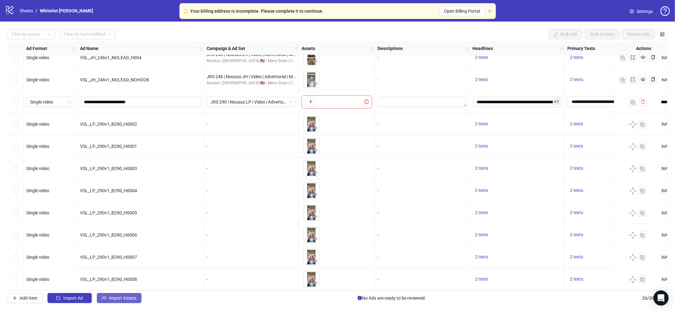
click at [123, 298] on span "Import Assets" at bounding box center [123, 297] width 28 height 5
click at [140, 306] on div "Filter by status Filter by last modified Bulk Edit Bulk Actions Review Ads Ad F…" at bounding box center [337, 166] width 675 height 289
click at [134, 299] on span "Import Assets" at bounding box center [123, 297] width 28 height 5
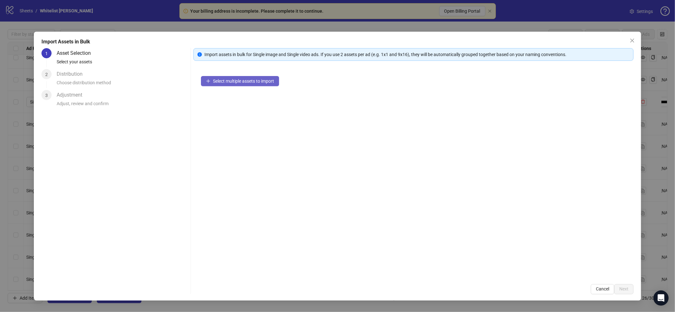
click at [263, 75] on div "Select multiple assets to import" at bounding box center [413, 172] width 440 height 208
click at [263, 79] on span "Select multiple assets to import" at bounding box center [243, 81] width 61 height 5
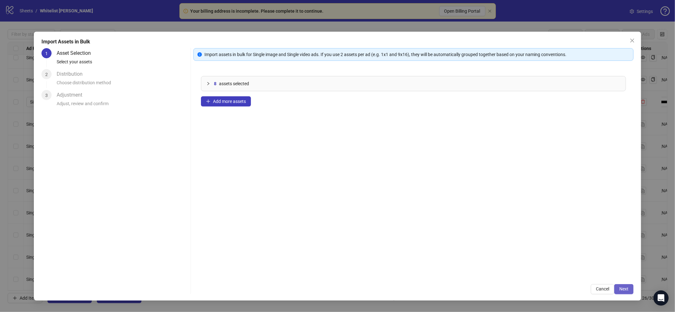
click at [616, 287] on button "Next" at bounding box center [624, 289] width 19 height 10
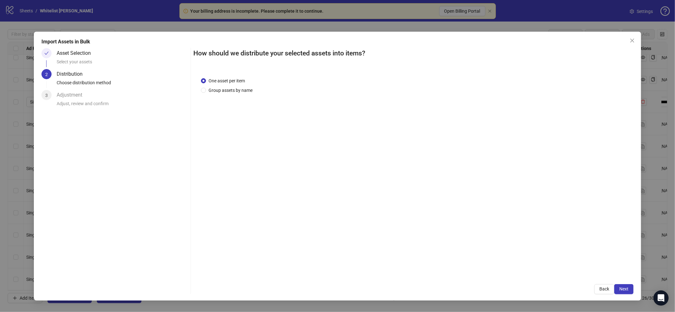
click at [624, 289] on span "Next" at bounding box center [624, 288] width 9 height 5
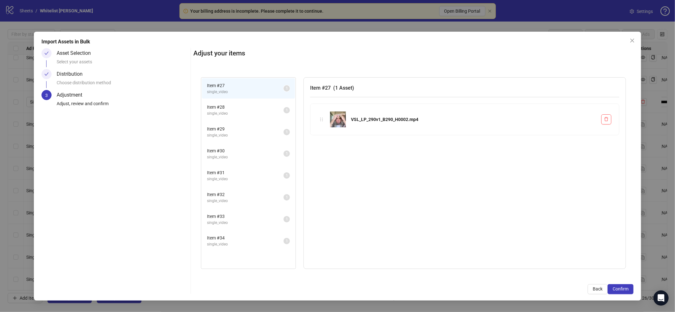
click at [624, 289] on span "Confirm" at bounding box center [621, 288] width 16 height 5
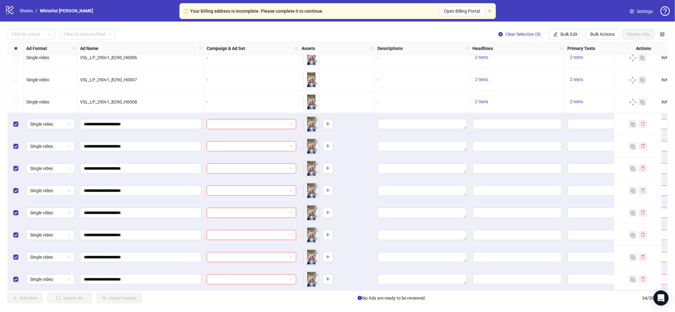
scroll to position [520, 0]
click at [571, 36] on span "Bulk Edit" at bounding box center [569, 34] width 17 height 5
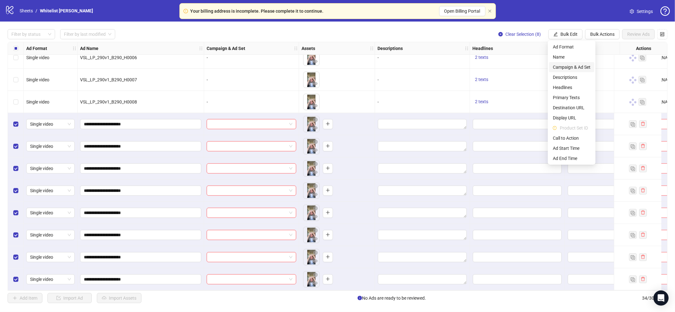
click at [577, 68] on span "Campaign & Ad Set" at bounding box center [572, 67] width 38 height 7
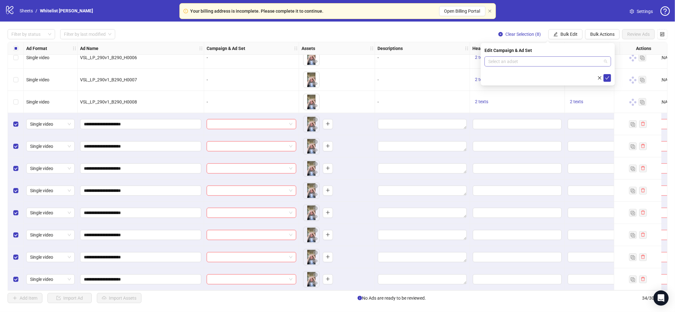
click at [545, 56] on div "Select an adset" at bounding box center [548, 61] width 127 height 10
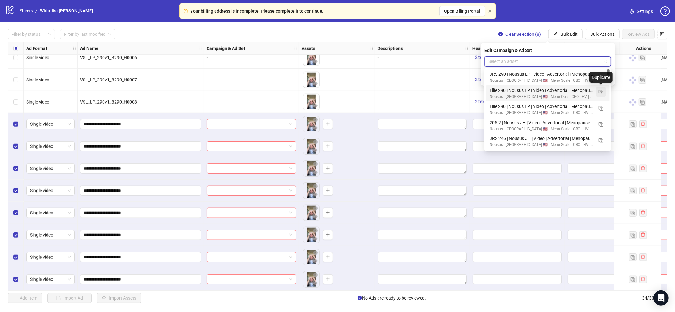
click at [603, 91] on button "button" at bounding box center [601, 92] width 10 height 10
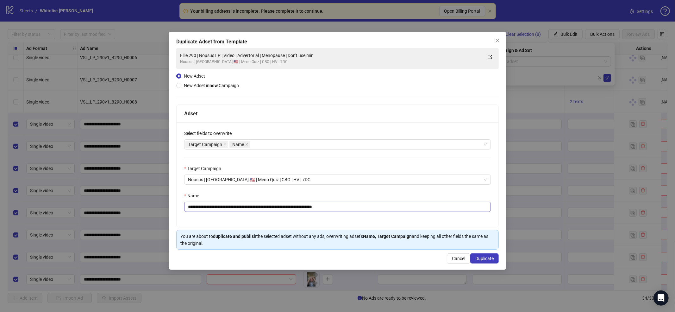
click at [337, 212] on div "**********" at bounding box center [338, 174] width 322 height 105
click at [344, 209] on input "**********" at bounding box center [337, 207] width 307 height 10
paste input "text"
type input "**********"
click at [484, 259] on span "Duplicate" at bounding box center [485, 258] width 18 height 5
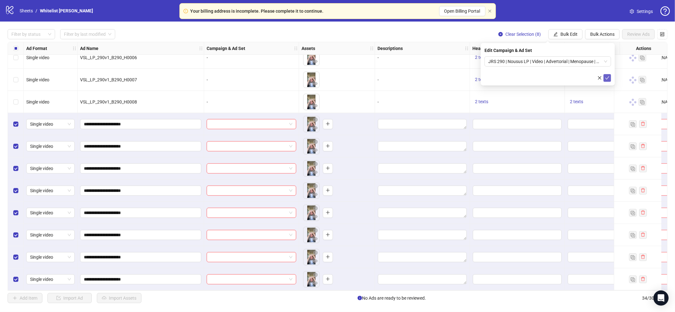
click at [607, 78] on icon "check" at bounding box center [608, 77] width 4 height 3
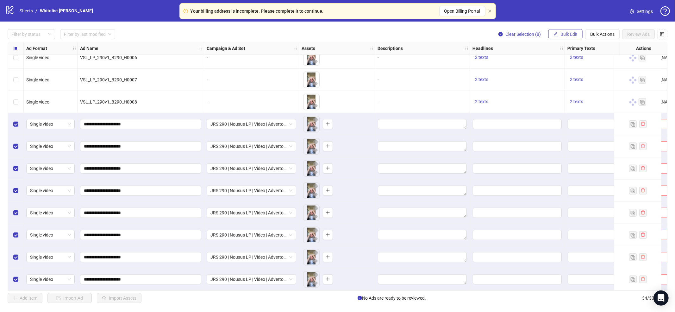
click at [568, 35] on span "Bulk Edit" at bounding box center [569, 34] width 17 height 5
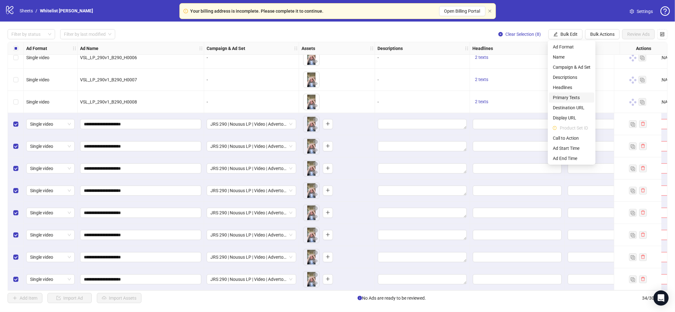
click at [573, 97] on span "Primary Texts" at bounding box center [572, 97] width 38 height 7
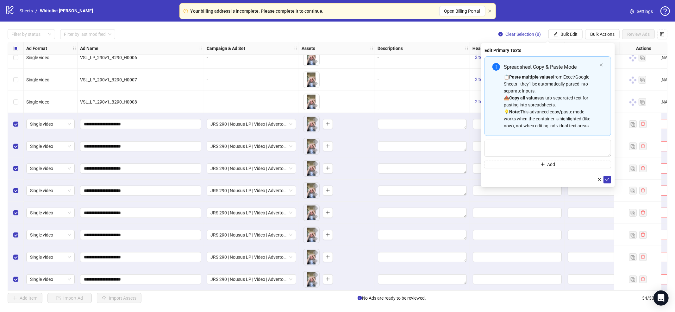
click at [551, 93] on div "📋 Paste multiple values from Excel/Google Sheets - they'll be automatically par…" at bounding box center [550, 101] width 93 height 56
type textarea "**********"
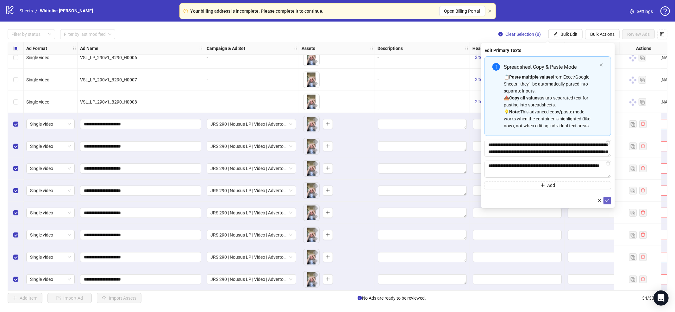
click at [609, 201] on icon "check" at bounding box center [607, 200] width 4 height 4
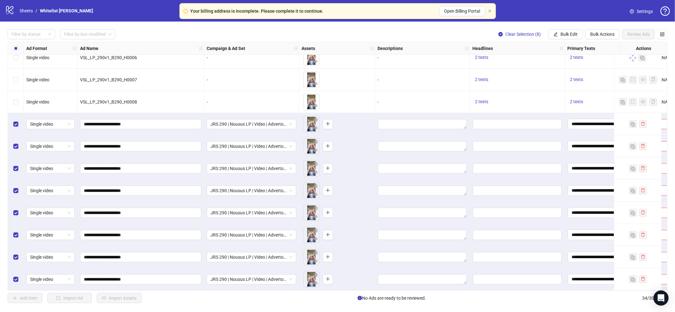
click at [569, 39] on button "Bulk Edit" at bounding box center [566, 34] width 34 height 10
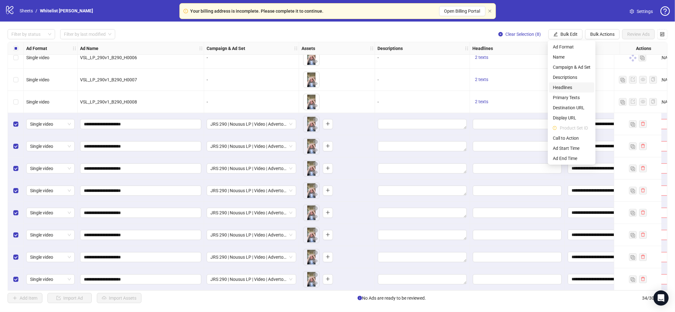
click at [569, 85] on span "Headlines" at bounding box center [572, 87] width 38 height 7
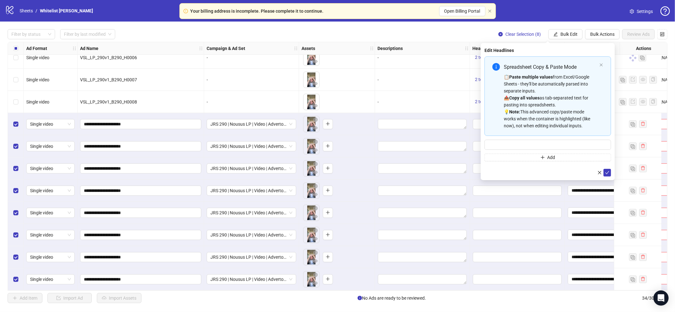
click at [561, 91] on div "📋 Paste multiple values from Excel/Google Sheets - they'll be automatically par…" at bounding box center [550, 101] width 93 height 56
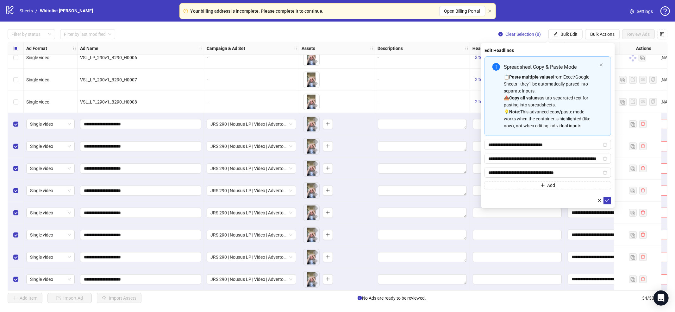
drag, startPoint x: 607, startPoint y: 200, endPoint x: 606, endPoint y: 194, distance: 6.1
click at [607, 200] on icon "check" at bounding box center [607, 200] width 4 height 4
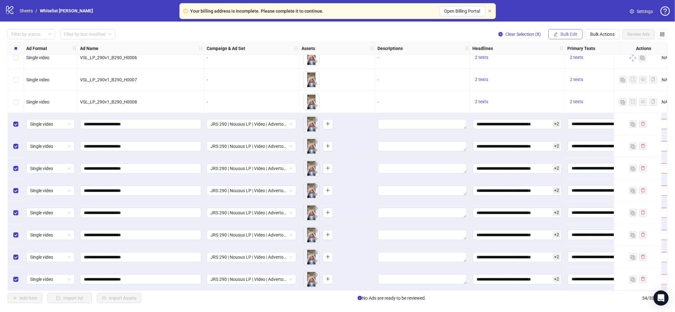
click at [571, 35] on span "Bulk Edit" at bounding box center [569, 34] width 17 height 5
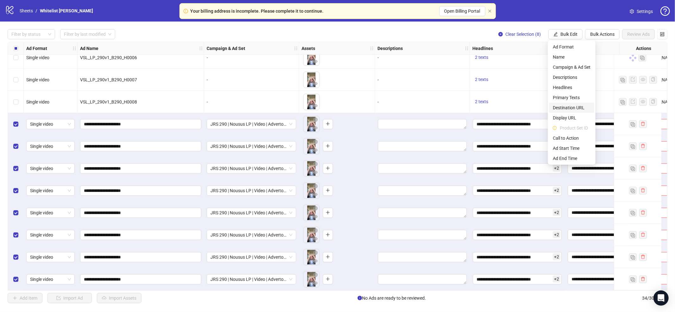
click at [573, 107] on span "Destination URL" at bounding box center [572, 107] width 38 height 7
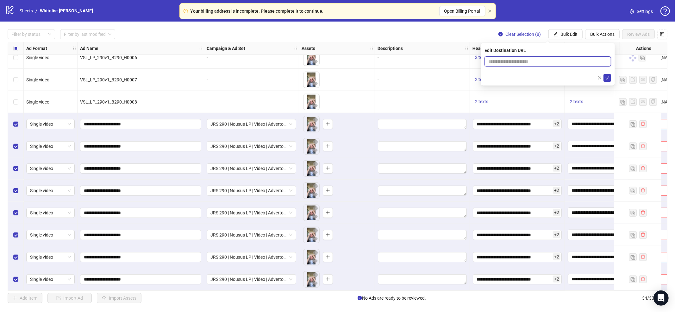
click at [541, 58] on input "text" at bounding box center [546, 61] width 114 height 7
paste input "**********"
type input "**********"
click at [607, 77] on icon "check" at bounding box center [607, 78] width 4 height 4
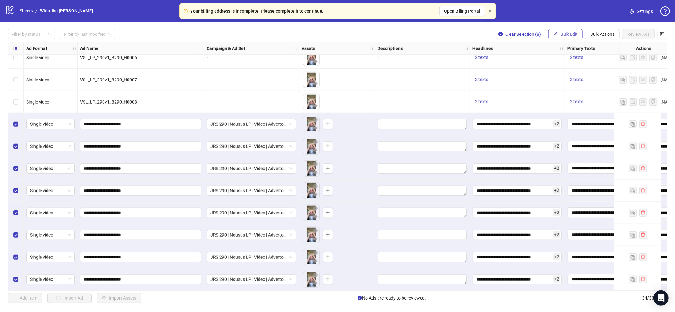
click at [568, 36] on span "Bulk Edit" at bounding box center [569, 34] width 17 height 5
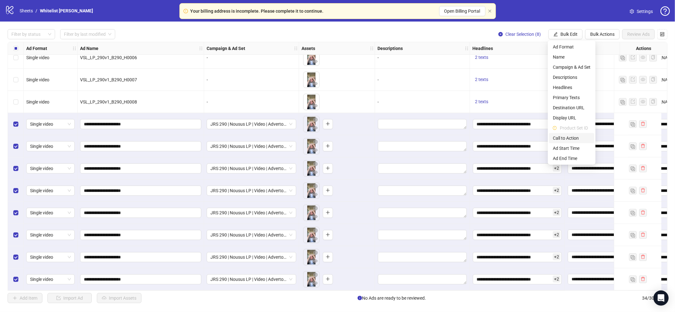
click at [570, 138] on span "Call to Action" at bounding box center [572, 138] width 38 height 7
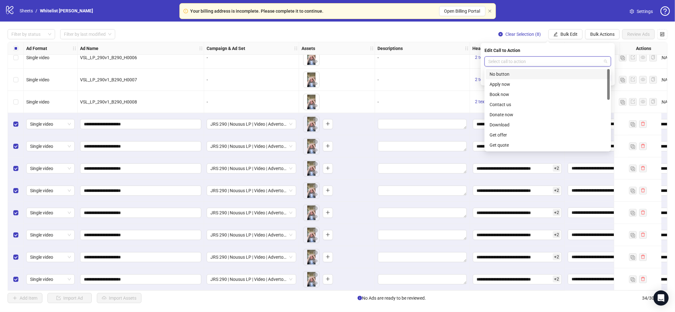
click at [516, 62] on input "search" at bounding box center [545, 61] width 113 height 9
type input "**"
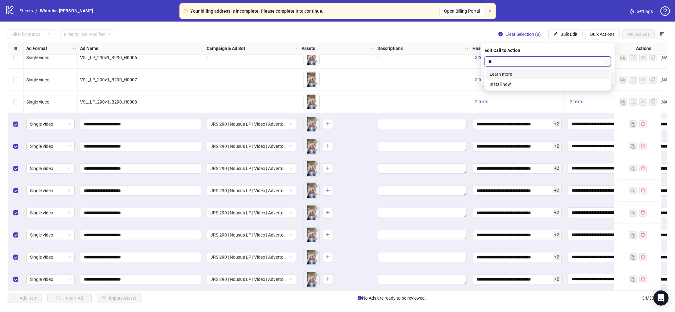
click at [514, 74] on div "Learn more" at bounding box center [548, 74] width 117 height 7
click at [610, 80] on button "submit" at bounding box center [608, 78] width 8 height 8
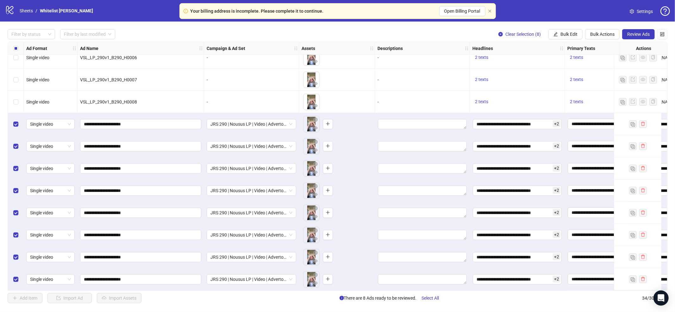
click at [636, 35] on span "Review Ads" at bounding box center [639, 34] width 22 height 5
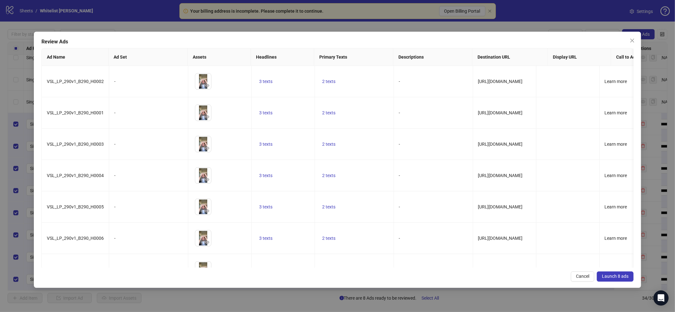
click at [619, 278] on span "Launch 8 ads" at bounding box center [615, 276] width 27 height 5
